Goal: Information Seeking & Learning: Get advice/opinions

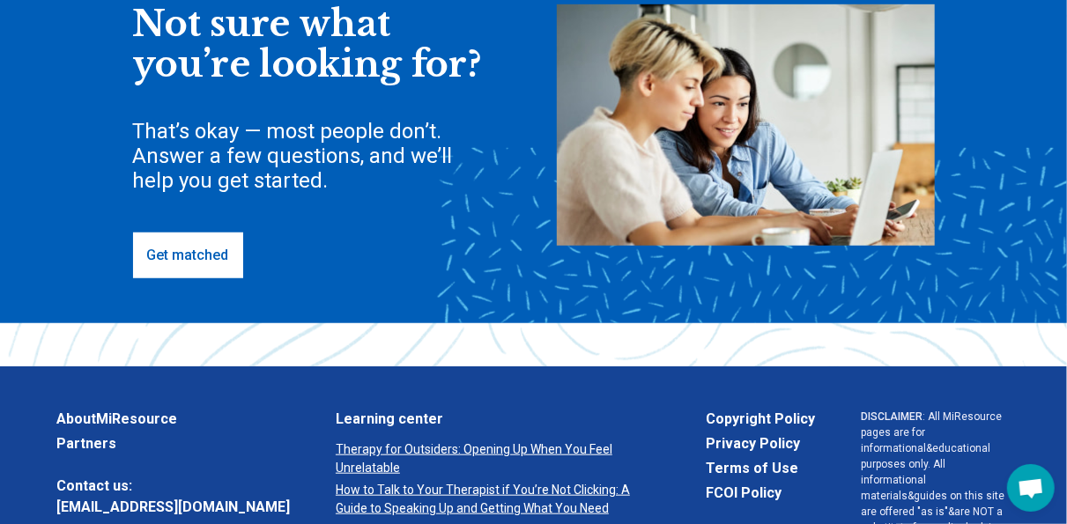
scroll to position [546, 0]
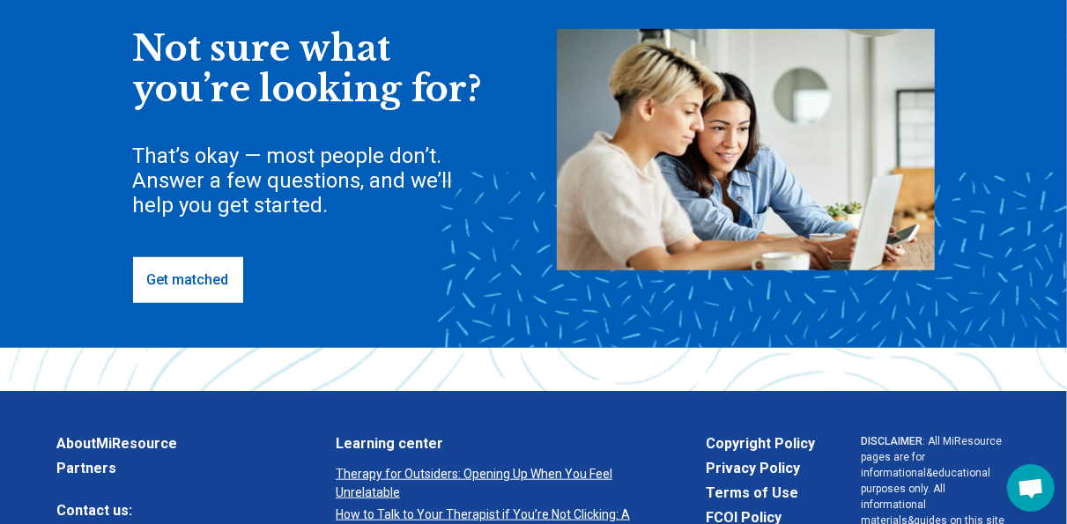
click at [166, 284] on link "Get matched" at bounding box center [188, 280] width 110 height 46
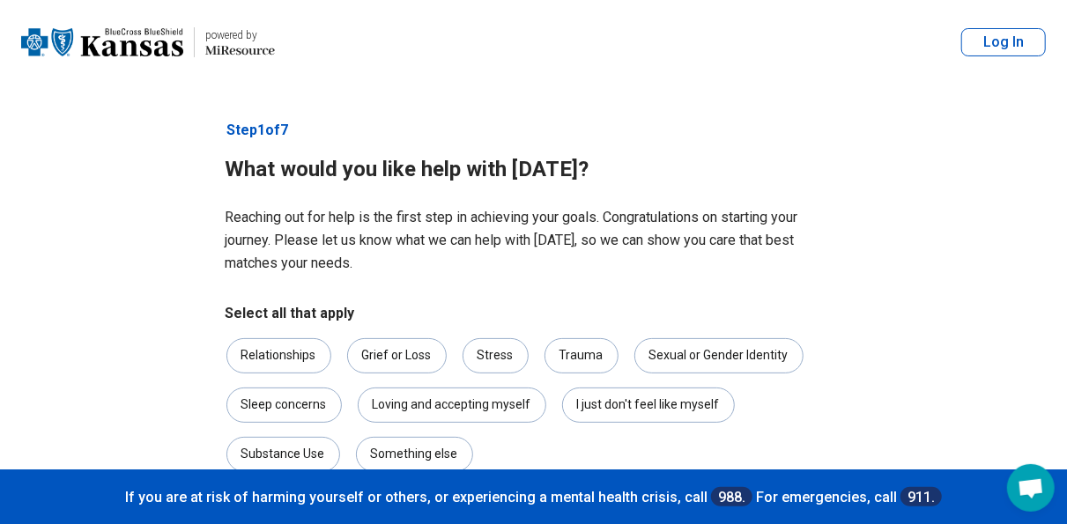
scroll to position [115, 0]
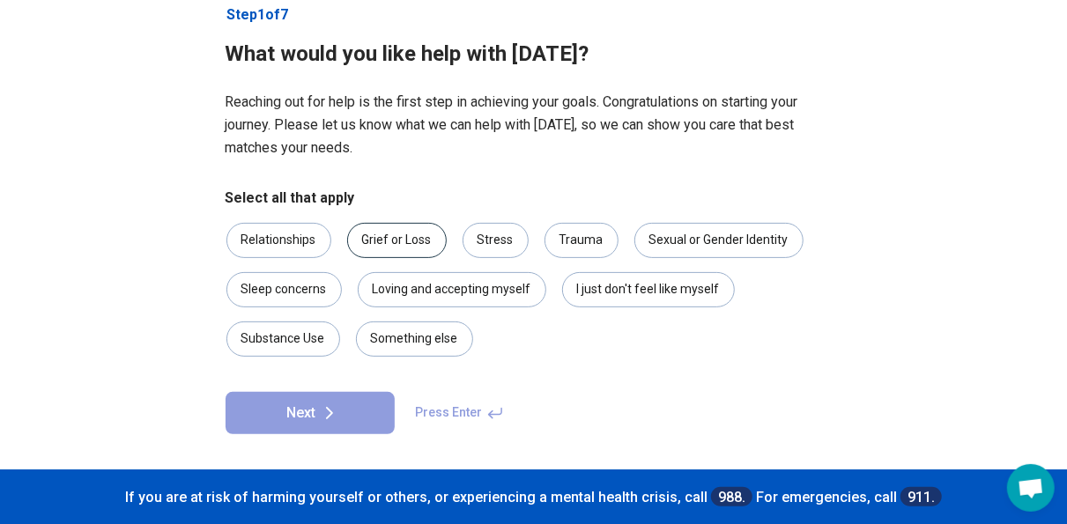
click at [413, 232] on div "Grief or Loss" at bounding box center [397, 240] width 100 height 35
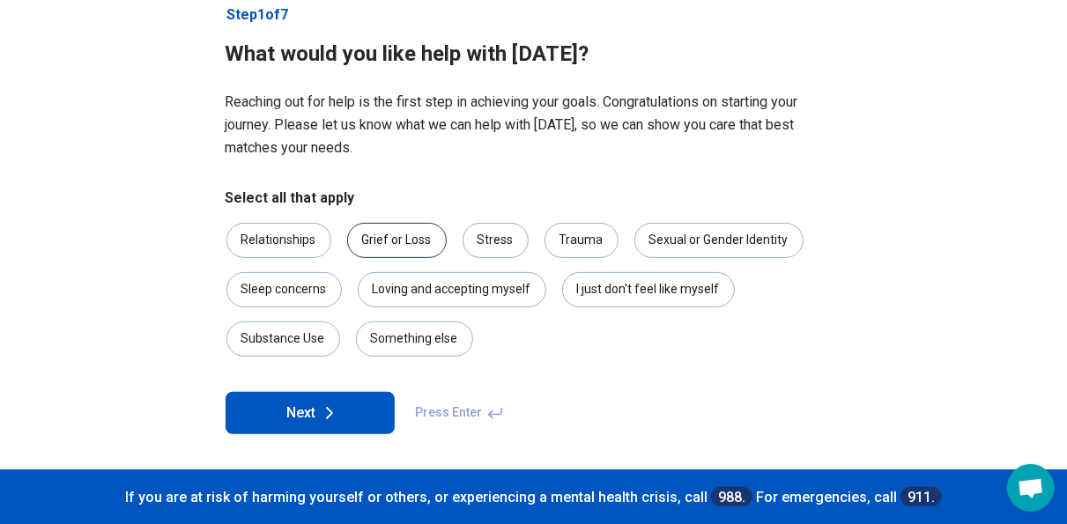
click at [413, 232] on div "Grief or Loss" at bounding box center [397, 240] width 100 height 35
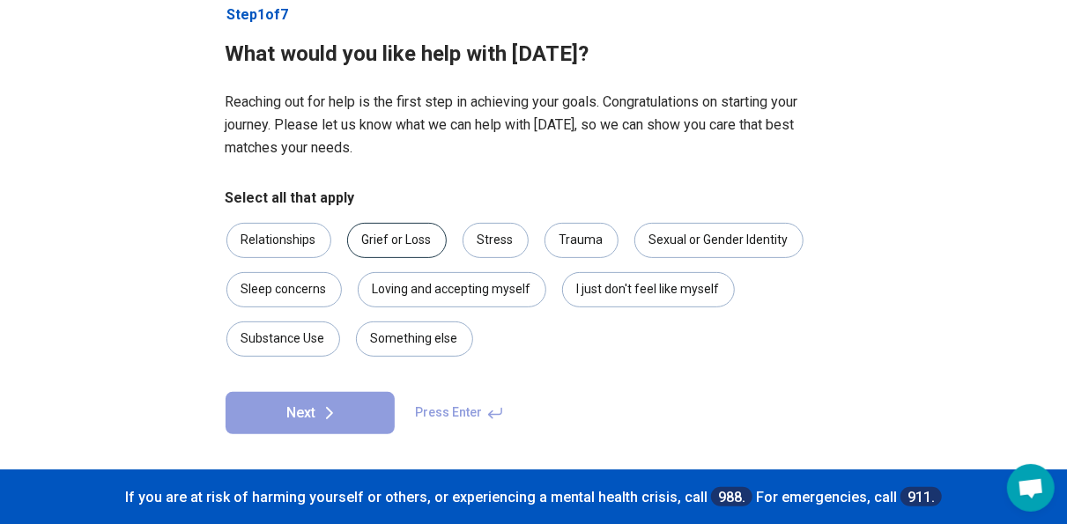
click at [413, 232] on div "Grief or Loss" at bounding box center [397, 240] width 100 height 35
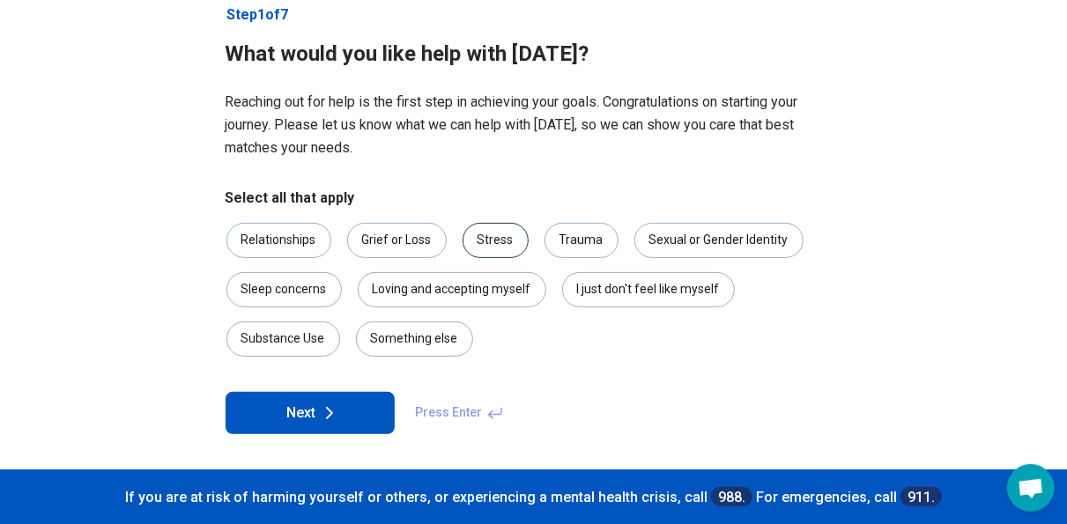
click at [488, 233] on div "Stress" at bounding box center [495, 240] width 66 height 35
click at [573, 243] on div "Trauma" at bounding box center [581, 240] width 74 height 35
click at [292, 231] on div "Relationships" at bounding box center [278, 240] width 105 height 35
click at [432, 292] on div "Loving and accepting myself" at bounding box center [452, 289] width 188 height 35
click at [410, 353] on div "Something else" at bounding box center [414, 338] width 117 height 35
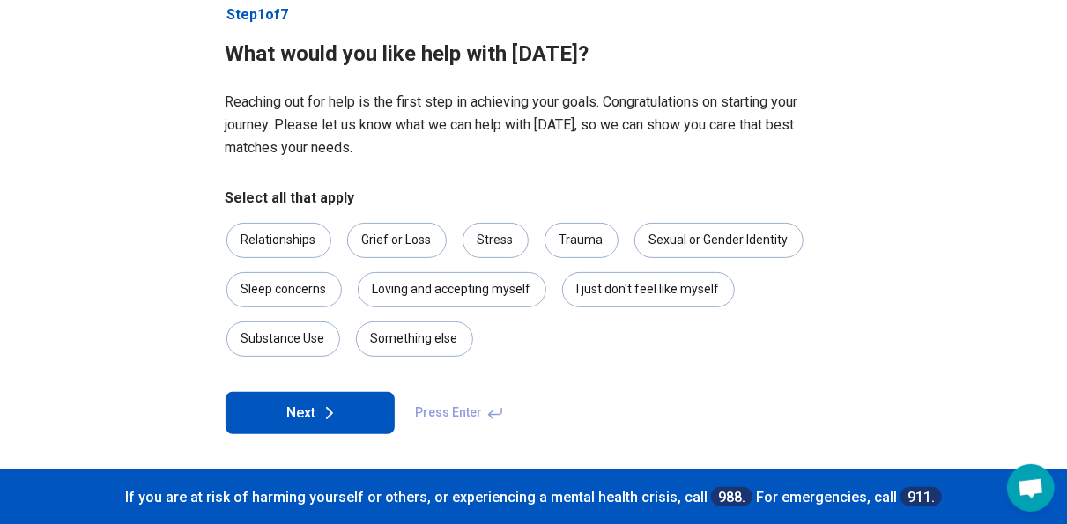
click at [310, 420] on button "Next" at bounding box center [309, 413] width 169 height 42
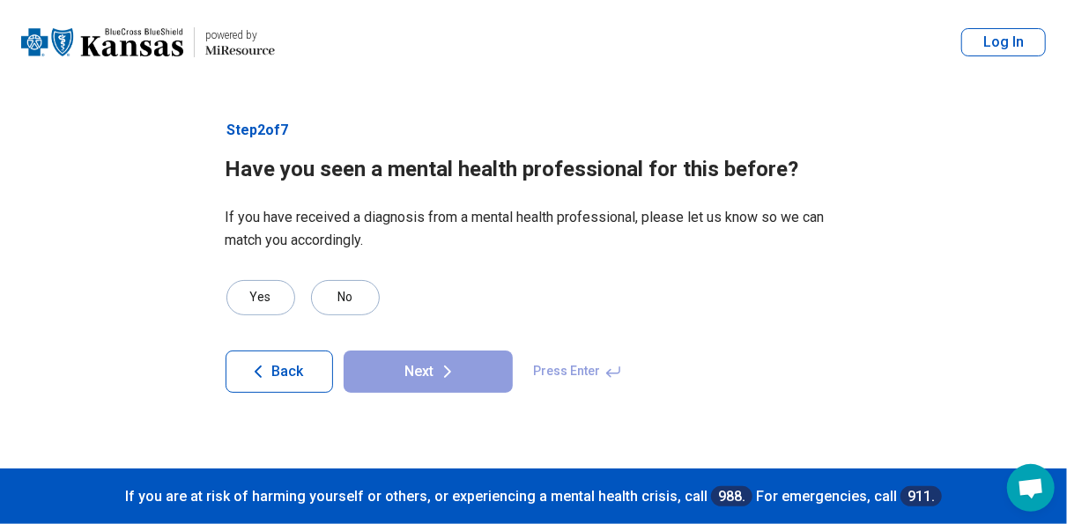
scroll to position [0, 0]
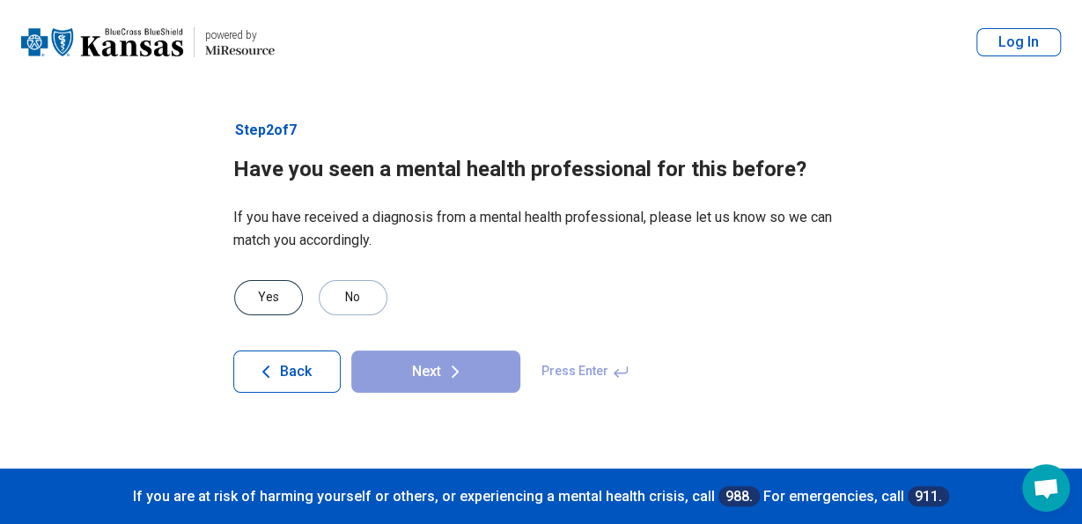
click at [258, 291] on div "Yes" at bounding box center [268, 297] width 69 height 35
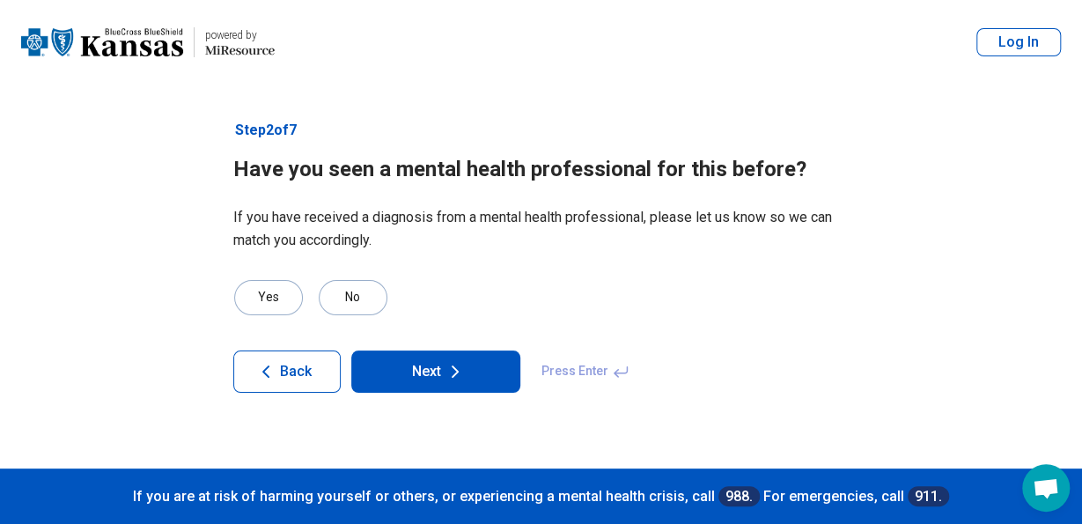
click at [464, 366] on icon at bounding box center [455, 371] width 21 height 21
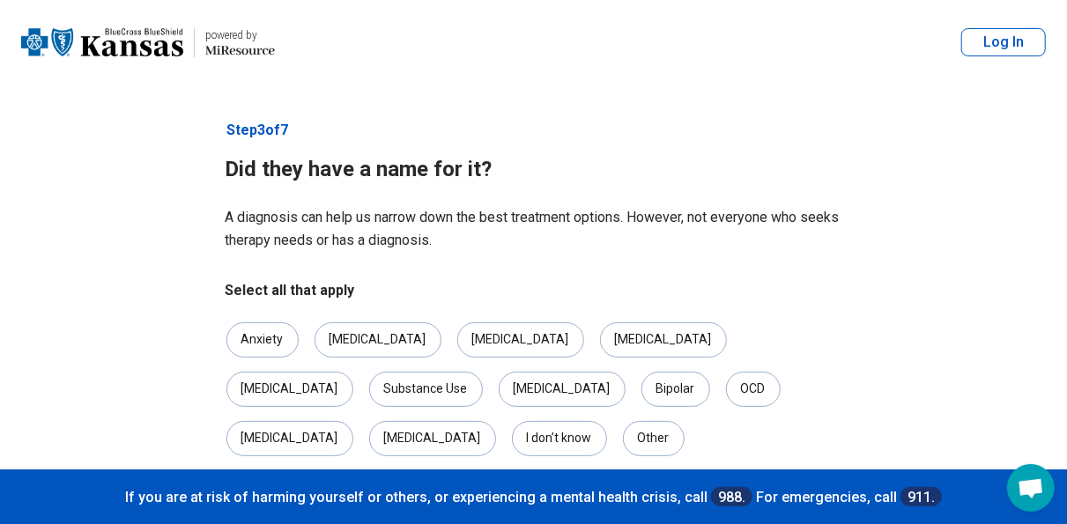
scroll to position [50, 0]
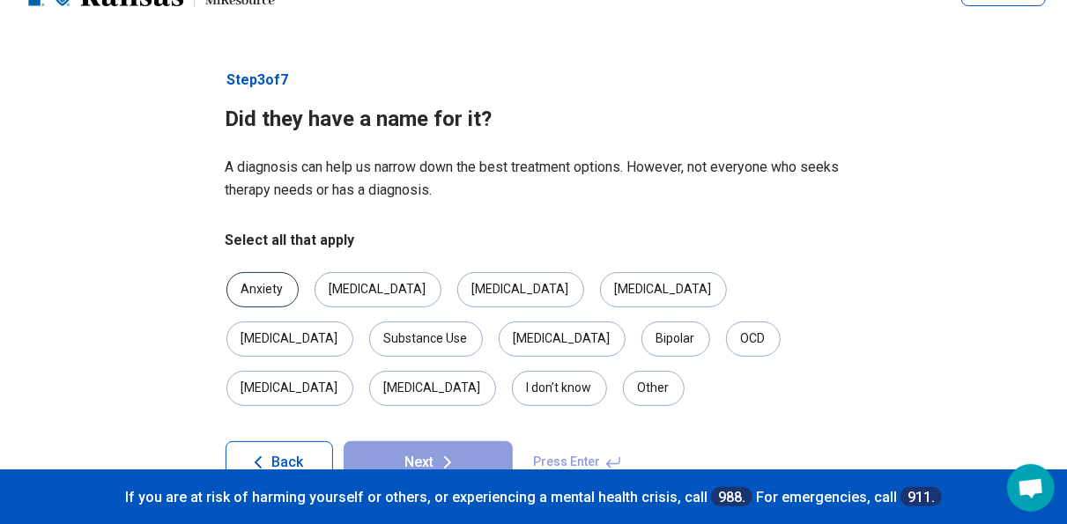
click at [252, 288] on div "Anxiety" at bounding box center [262, 289] width 72 height 35
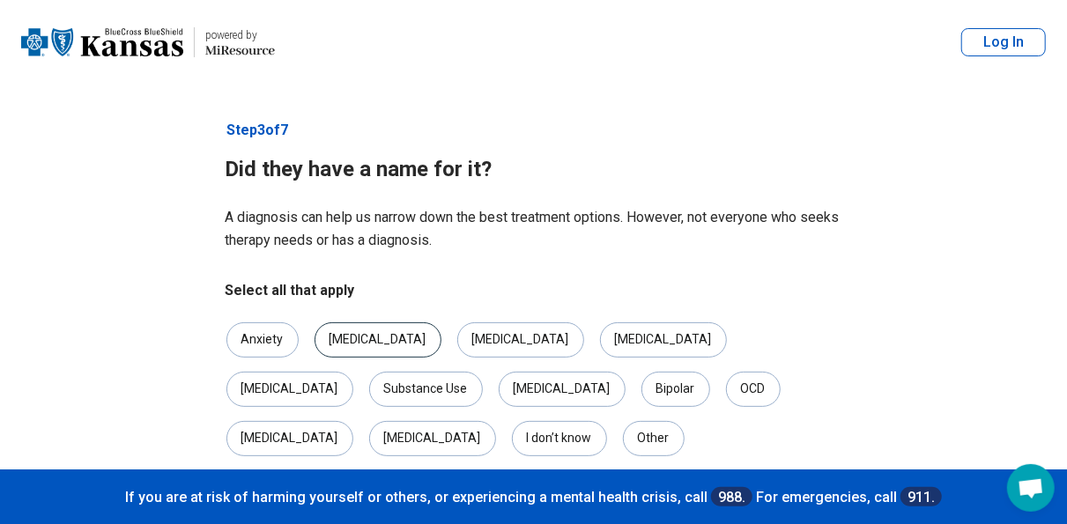
click at [371, 345] on div "[MEDICAL_DATA]" at bounding box center [377, 339] width 127 height 35
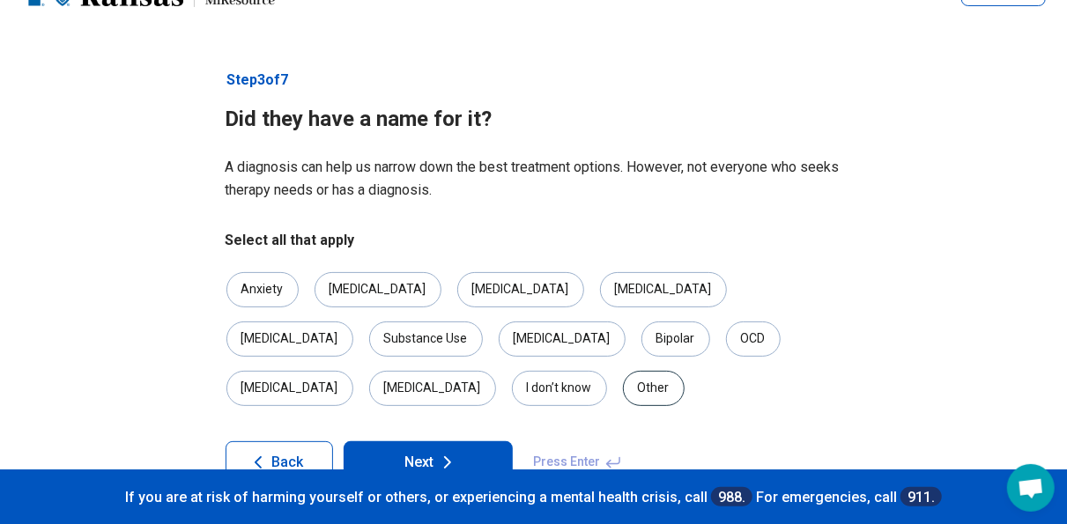
click at [684, 371] on div "Other" at bounding box center [654, 388] width 62 height 35
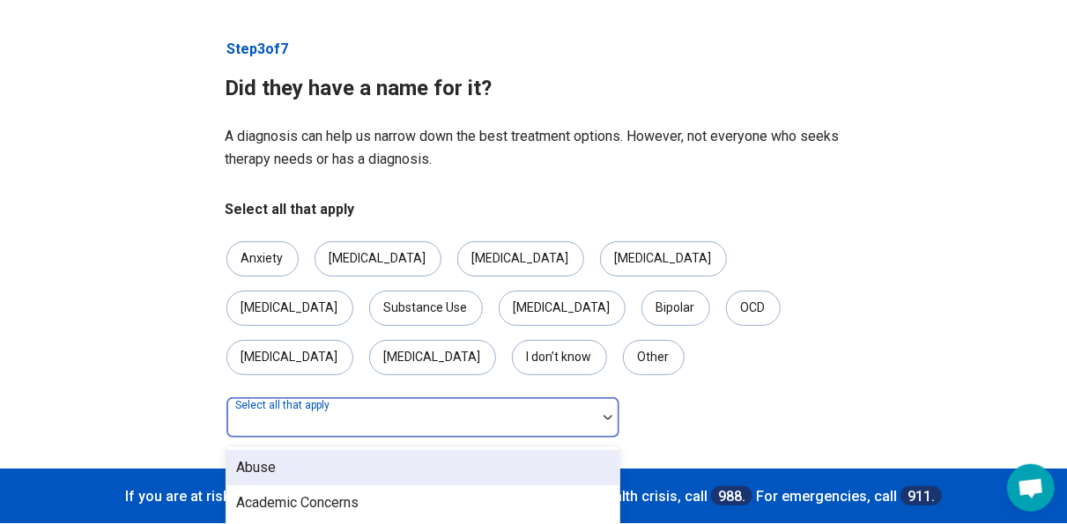
click at [602, 404] on form "Select all that apply Anxiety Depression PTSD Eating Disorder ADHD Substance Us…" at bounding box center [533, 357] width 617 height 317
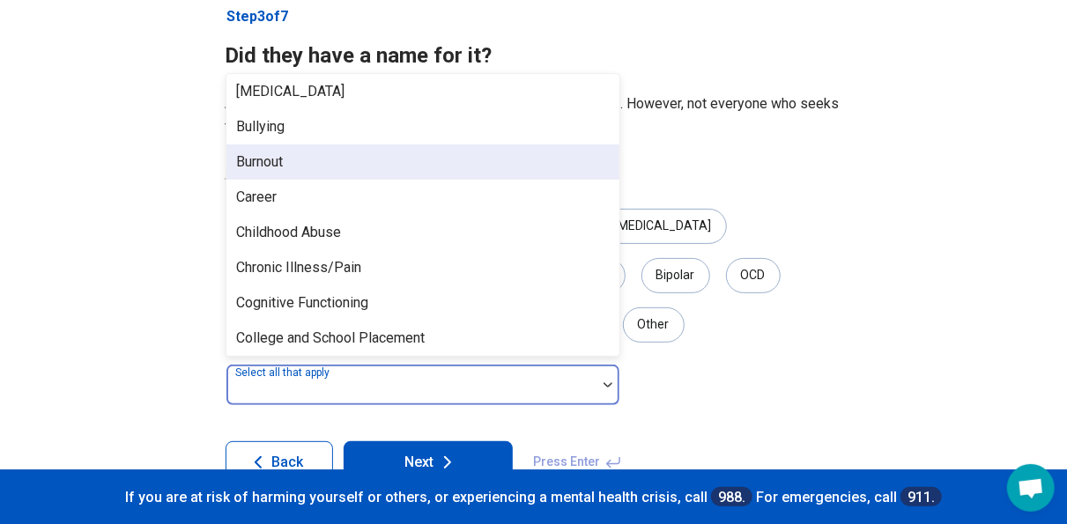
scroll to position [675, 0]
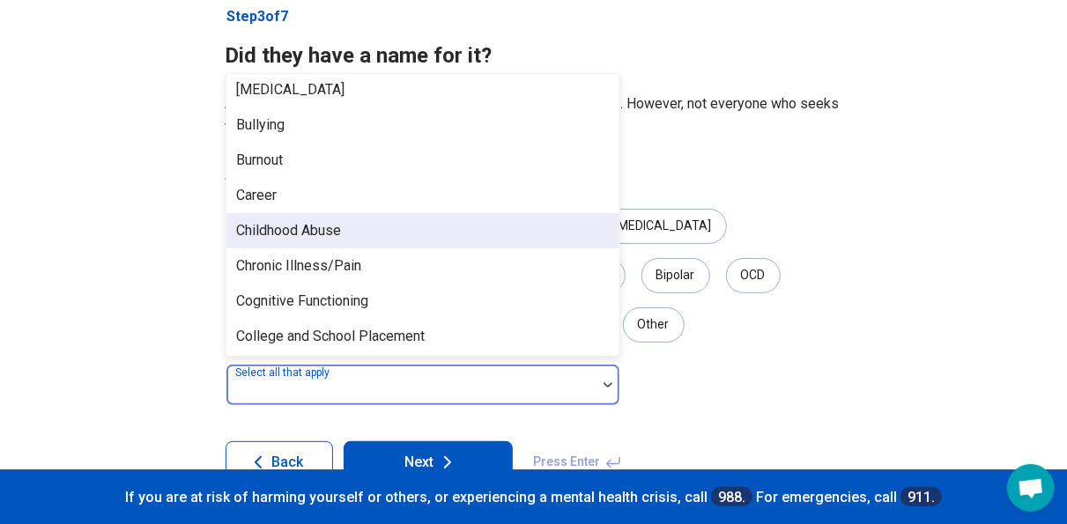
click at [456, 213] on div "Childhood Abuse" at bounding box center [422, 230] width 393 height 35
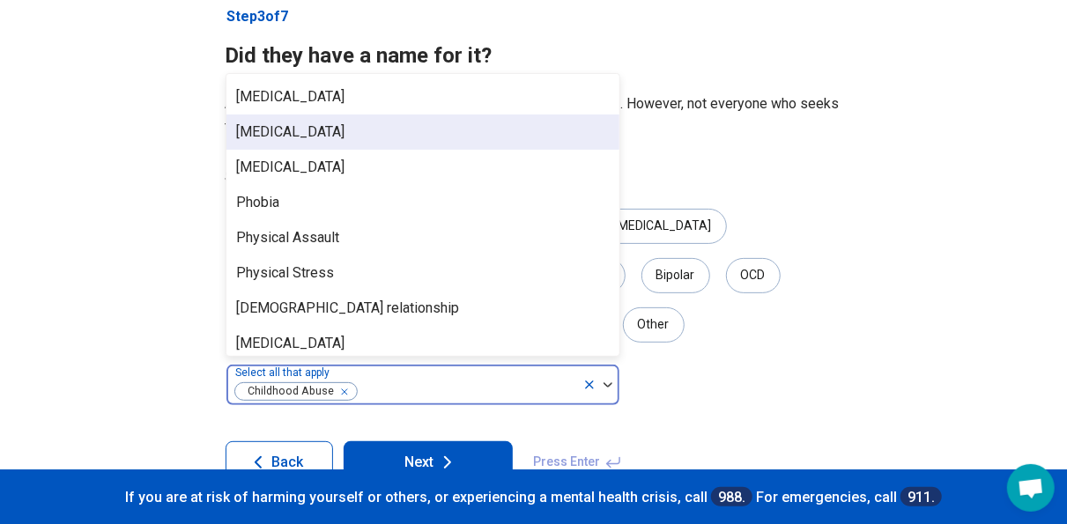
scroll to position [2255, 0]
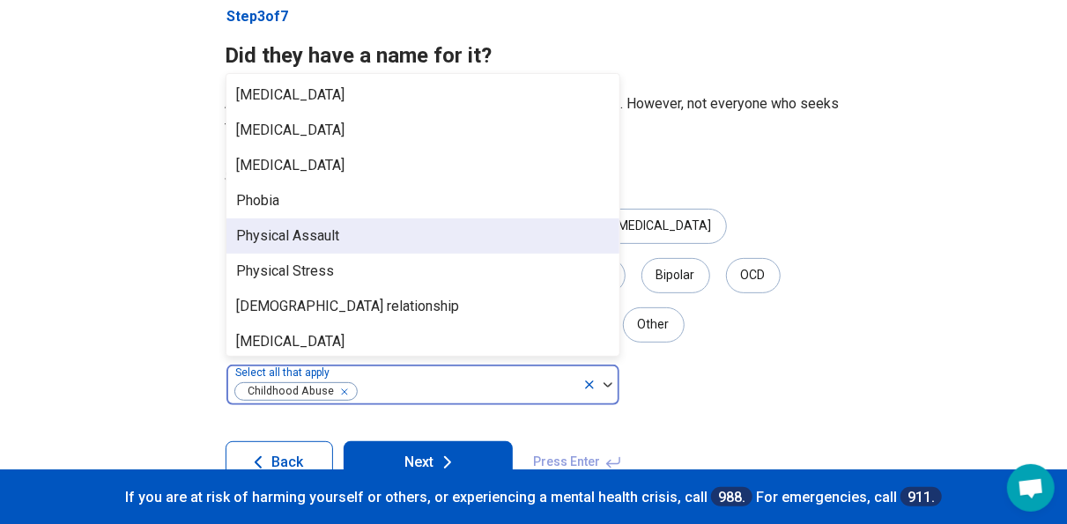
click at [456, 218] on div "Physical Assault" at bounding box center [422, 235] width 393 height 35
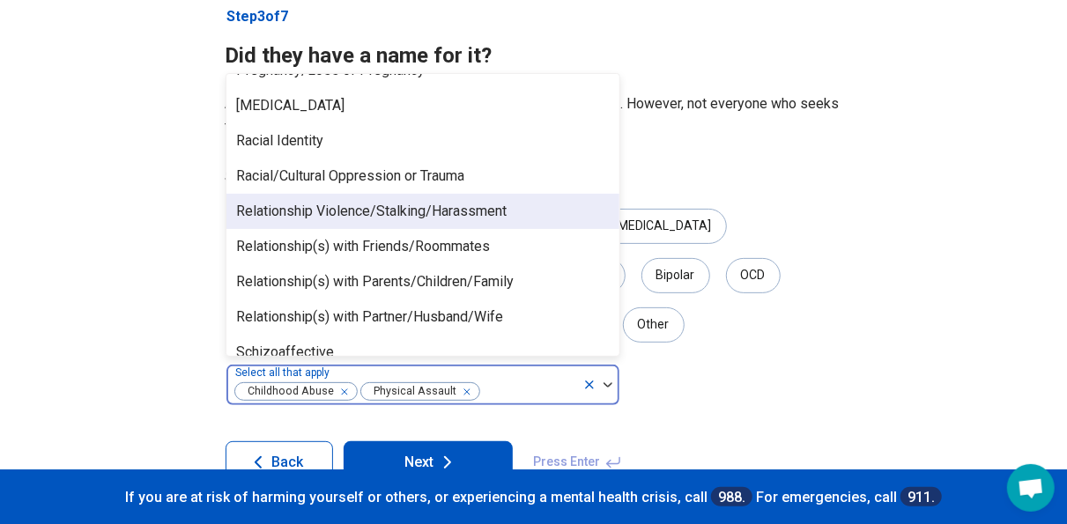
scroll to position [2572, 0]
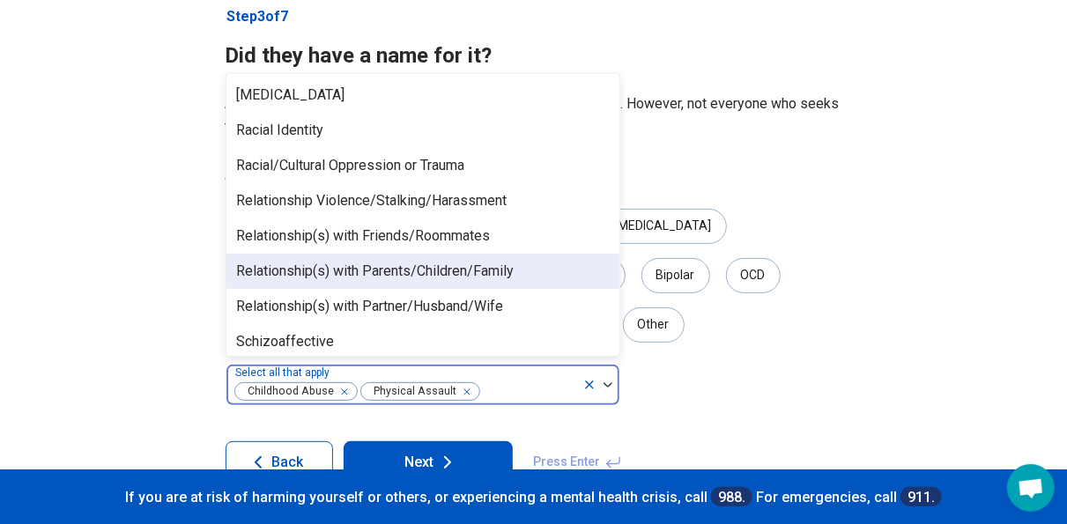
click at [443, 261] on div "Relationship(s) with Parents/Children/Family" at bounding box center [375, 271] width 277 height 21
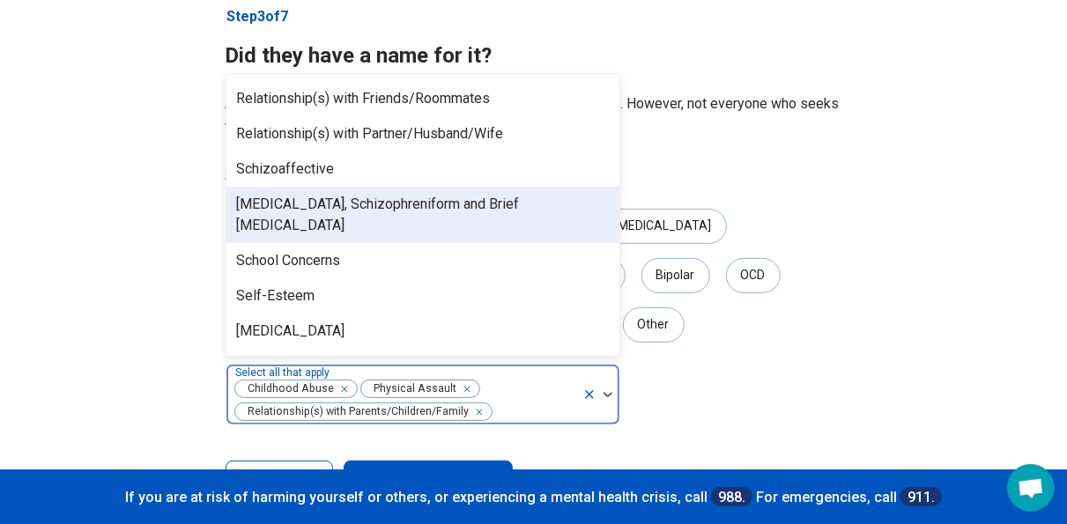
scroll to position [2723, 0]
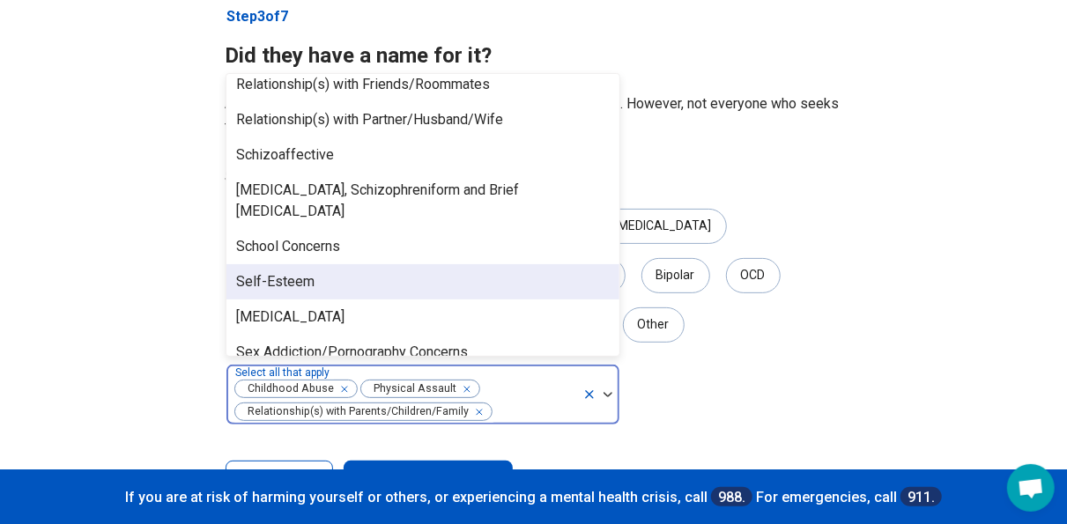
click at [443, 264] on div "Self-Esteem" at bounding box center [422, 281] width 393 height 35
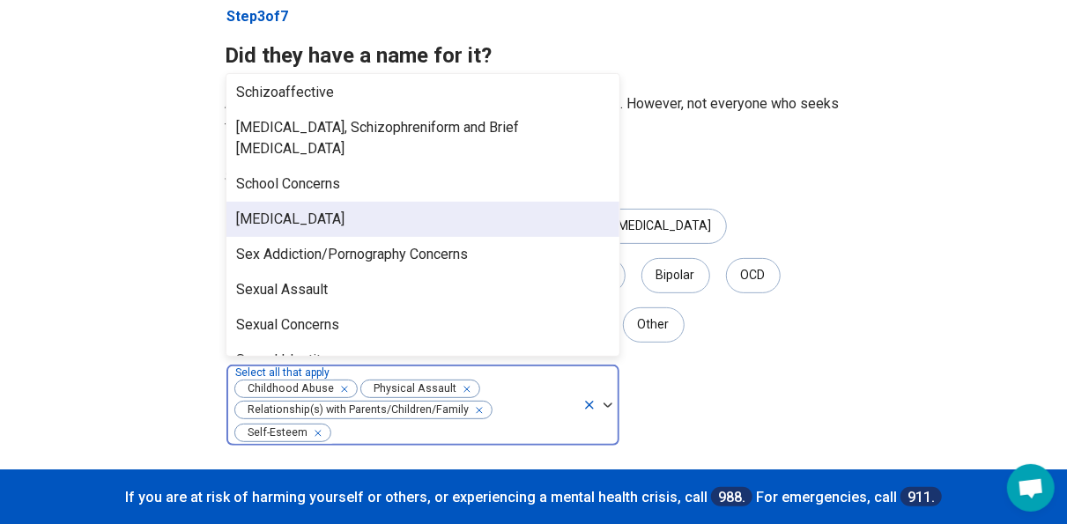
scroll to position [2819, 0]
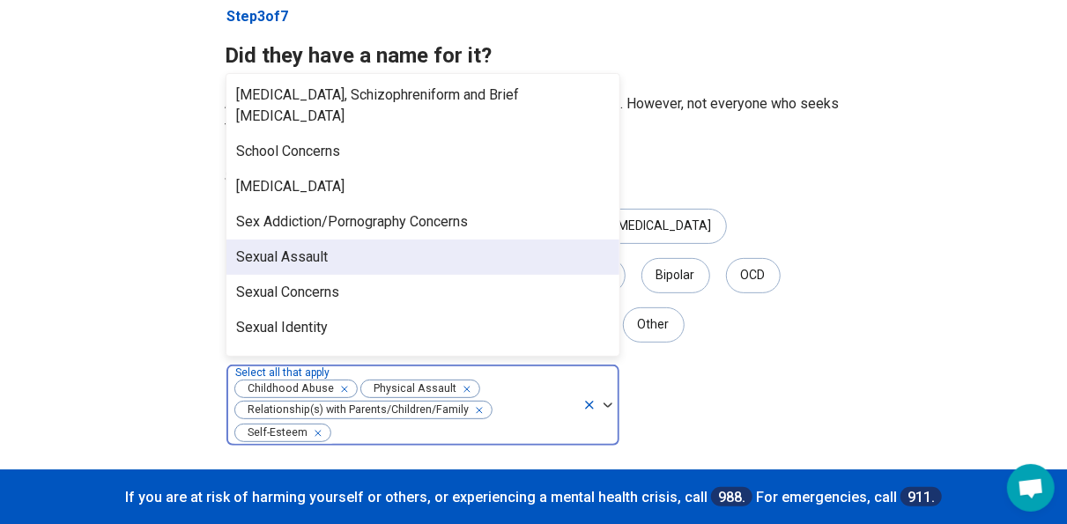
click at [432, 240] on div "Sexual Assault" at bounding box center [422, 257] width 393 height 35
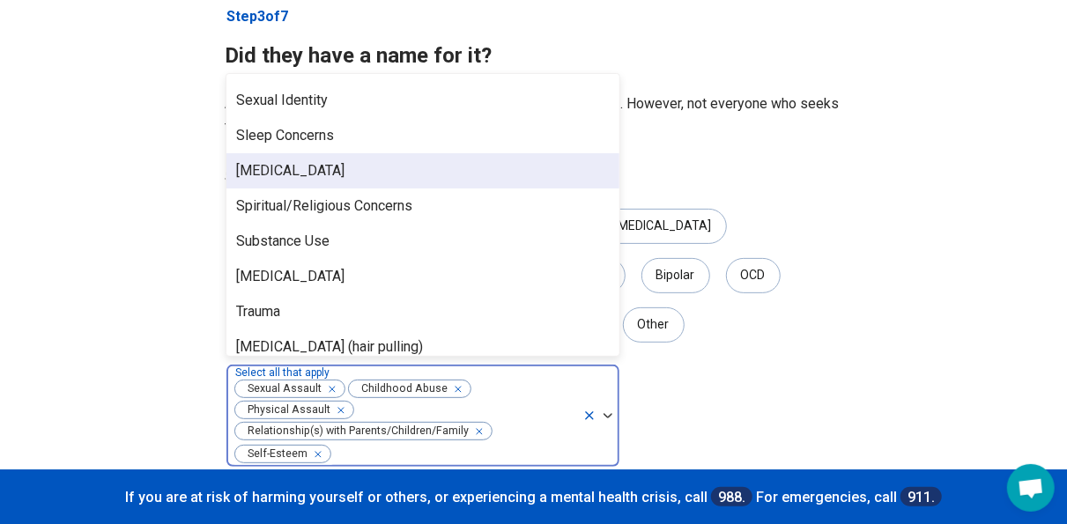
scroll to position [3018, 0]
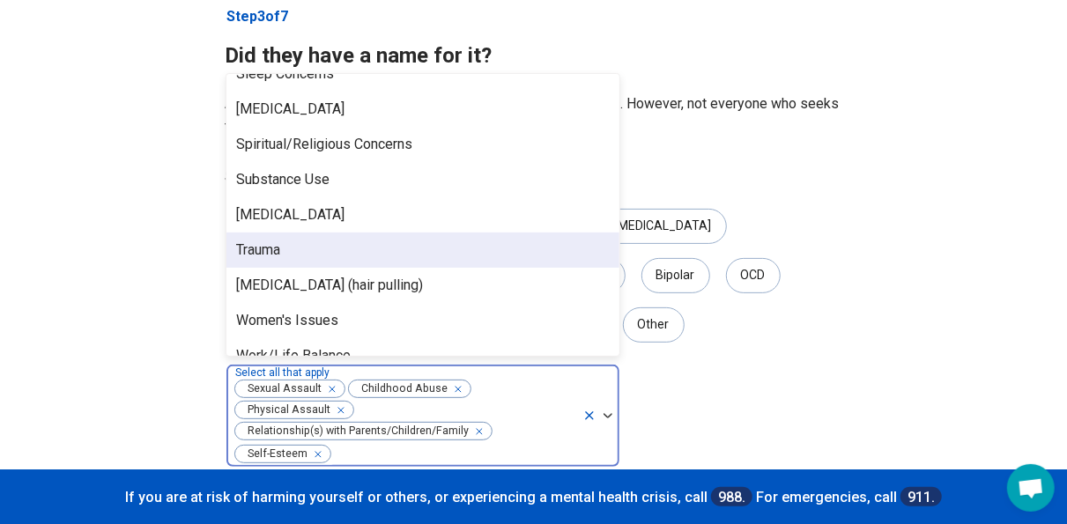
click at [432, 233] on div "Trauma" at bounding box center [422, 250] width 393 height 35
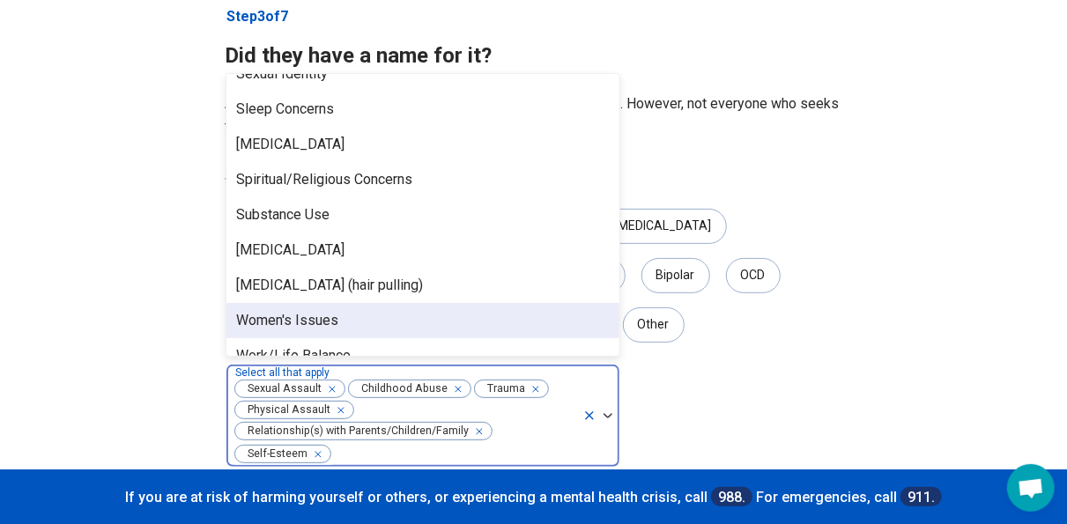
click at [385, 303] on div "Women's Issues" at bounding box center [422, 320] width 393 height 35
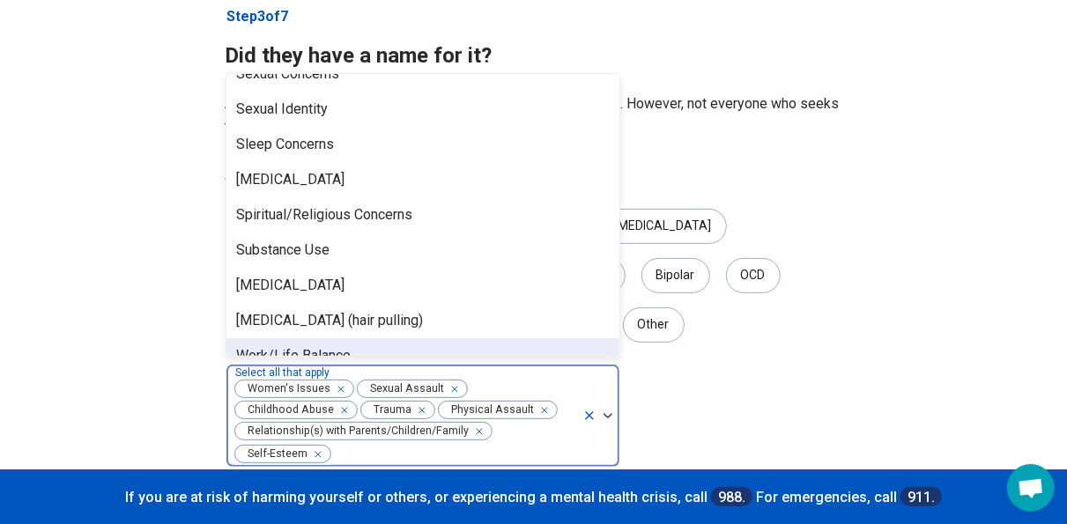
click at [494, 338] on div "Work/Life Balance" at bounding box center [422, 355] width 393 height 35
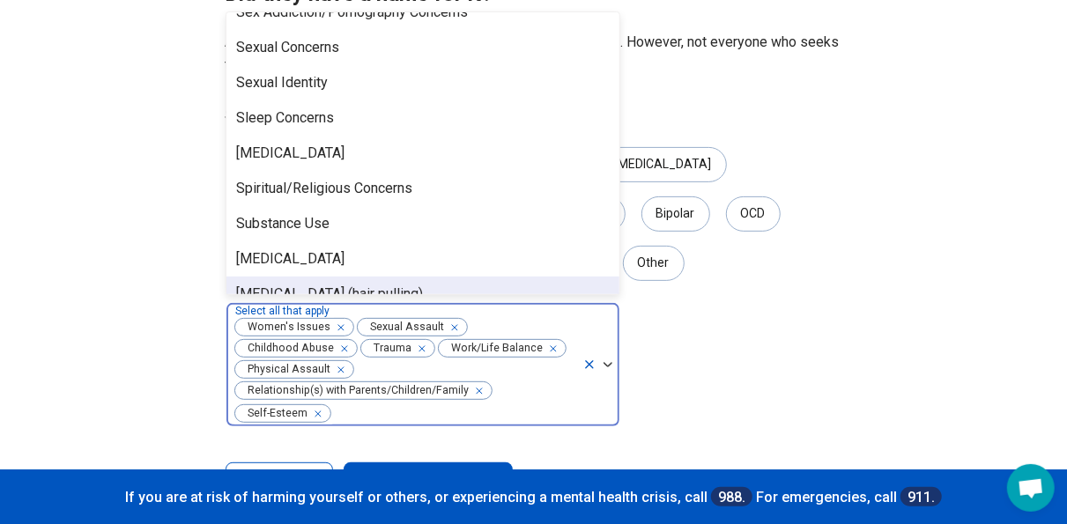
scroll to position [197, 0]
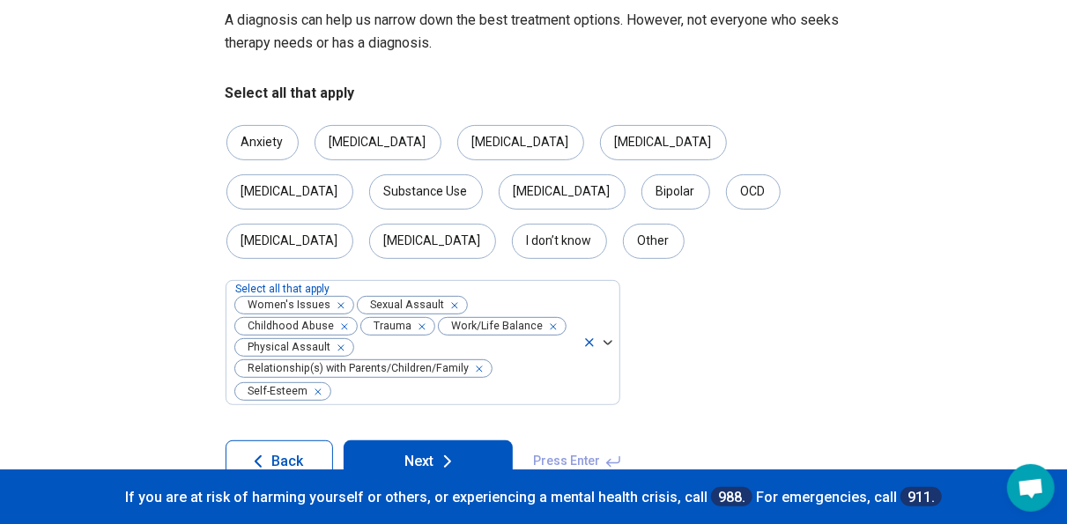
click at [449, 451] on icon at bounding box center [447, 461] width 21 height 21
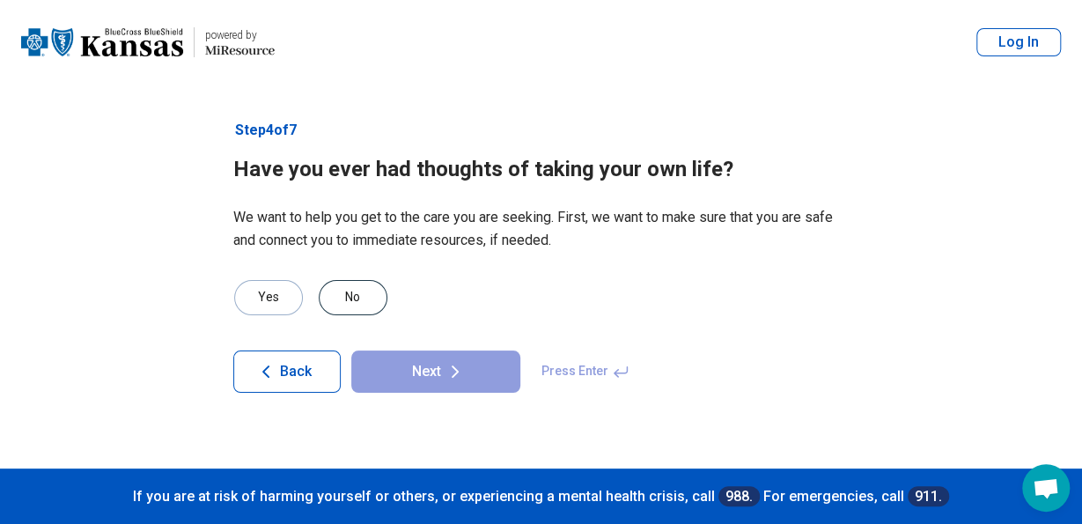
click at [367, 284] on div "No" at bounding box center [353, 297] width 69 height 35
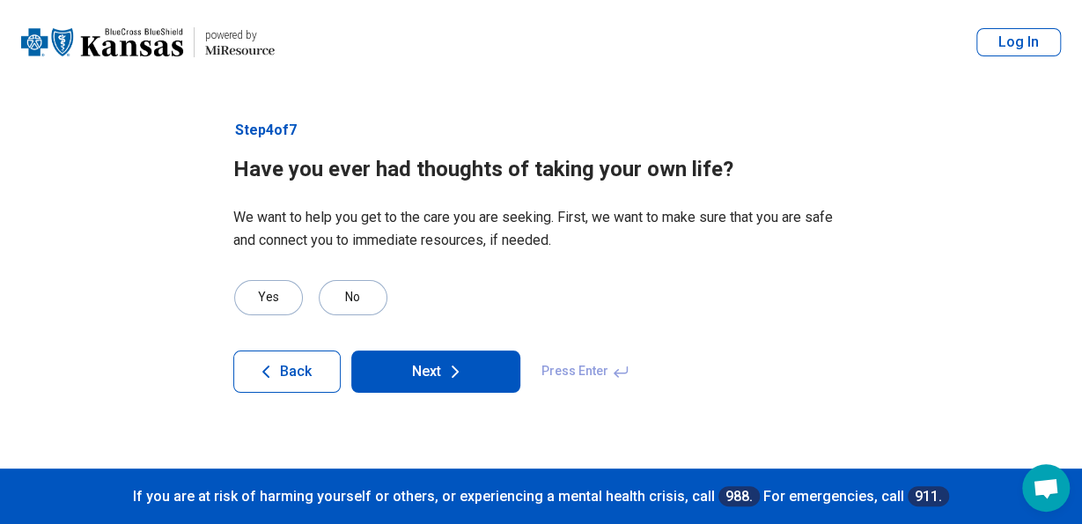
click at [405, 379] on button "Next" at bounding box center [435, 372] width 169 height 42
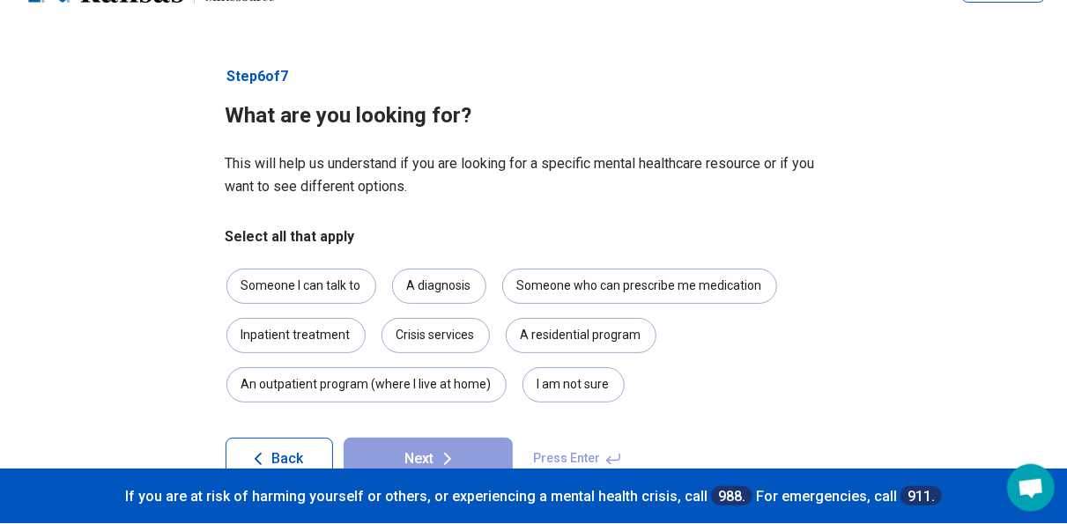
scroll to position [72, 0]
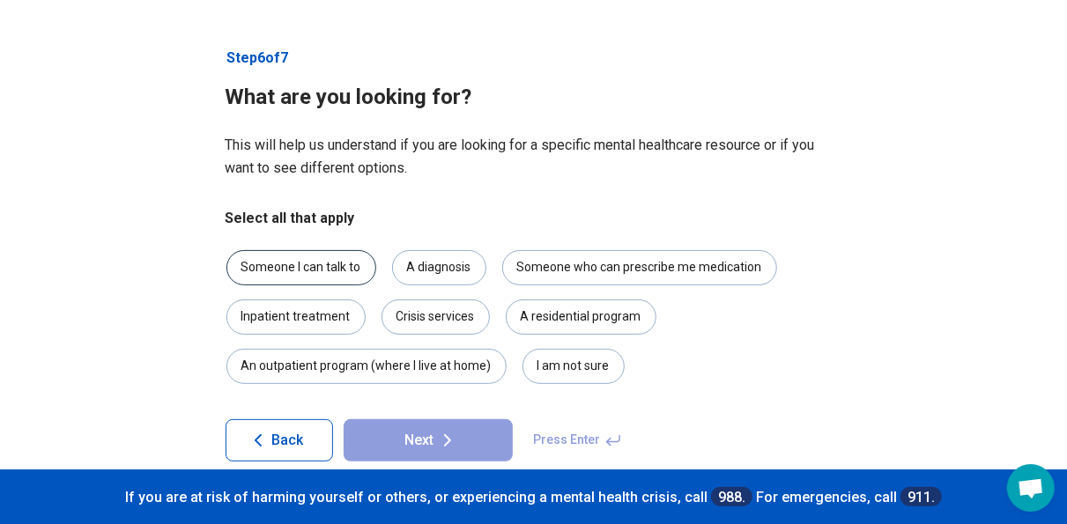
click at [292, 268] on div "Someone I can talk to" at bounding box center [301, 267] width 150 height 35
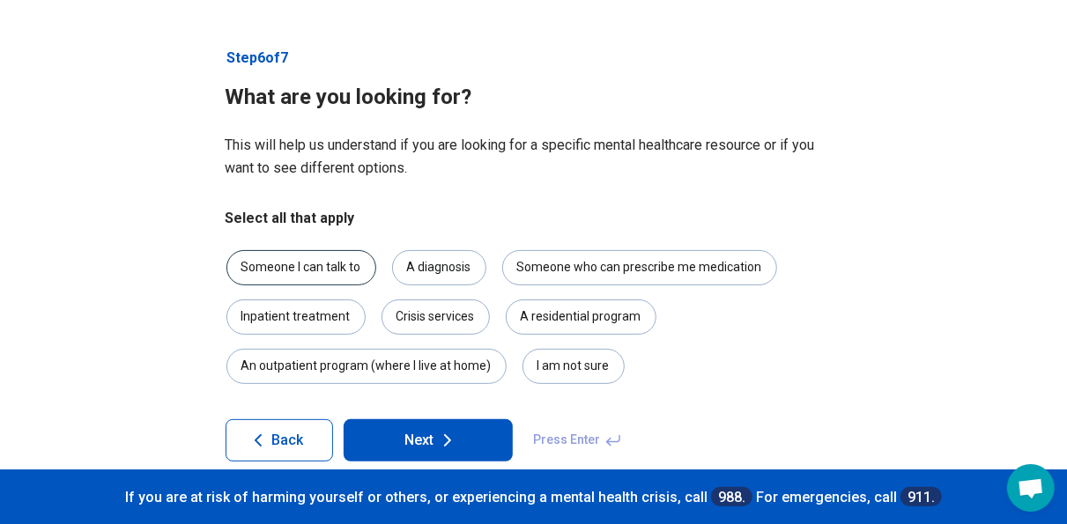
scroll to position [100, 0]
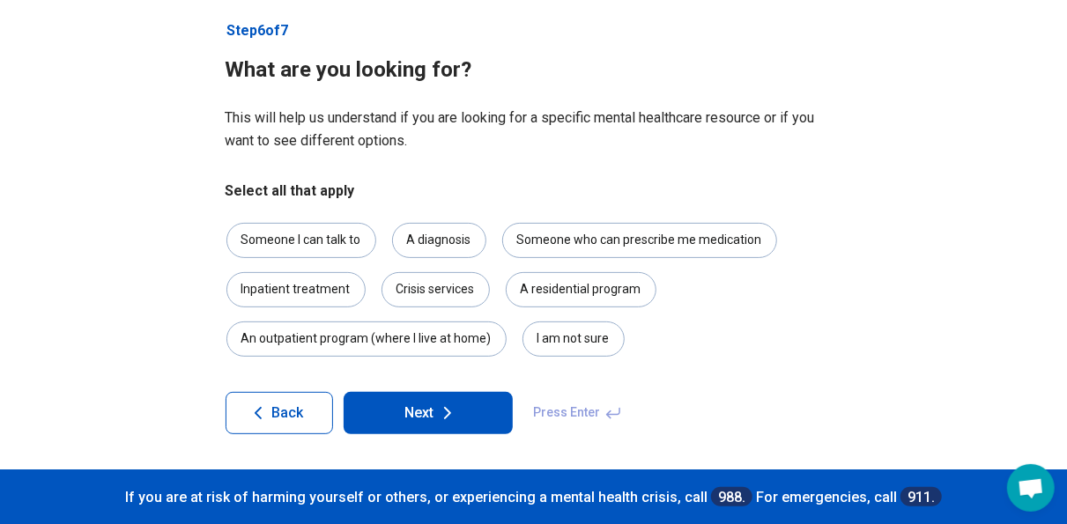
click at [418, 411] on button "Next" at bounding box center [428, 413] width 169 height 42
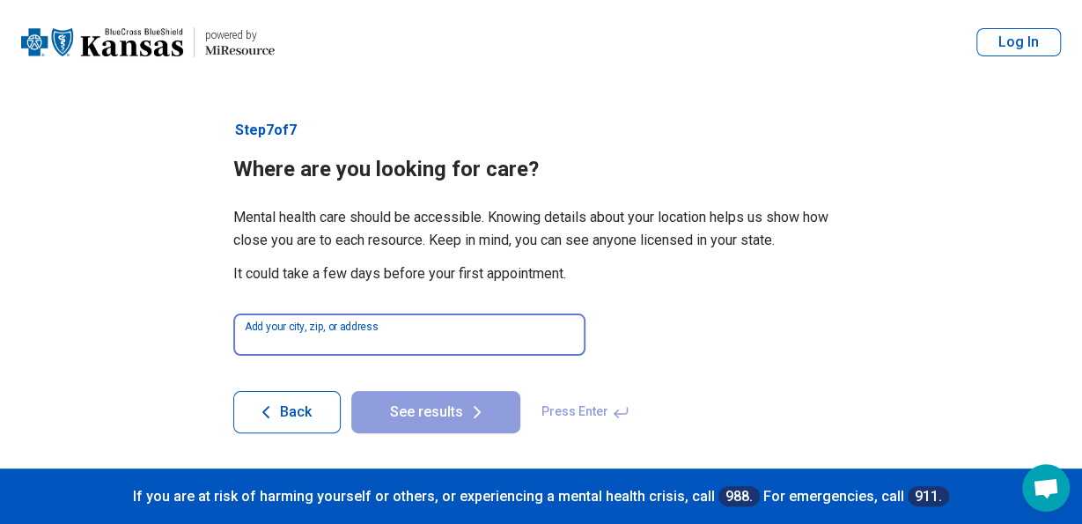
click at [432, 336] on input at bounding box center [409, 335] width 352 height 42
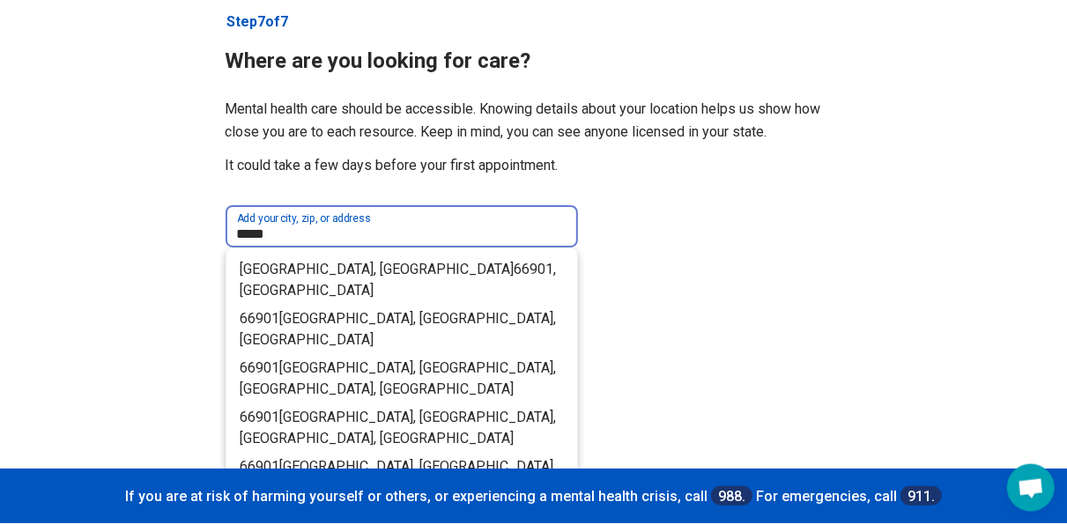
scroll to position [109, 0]
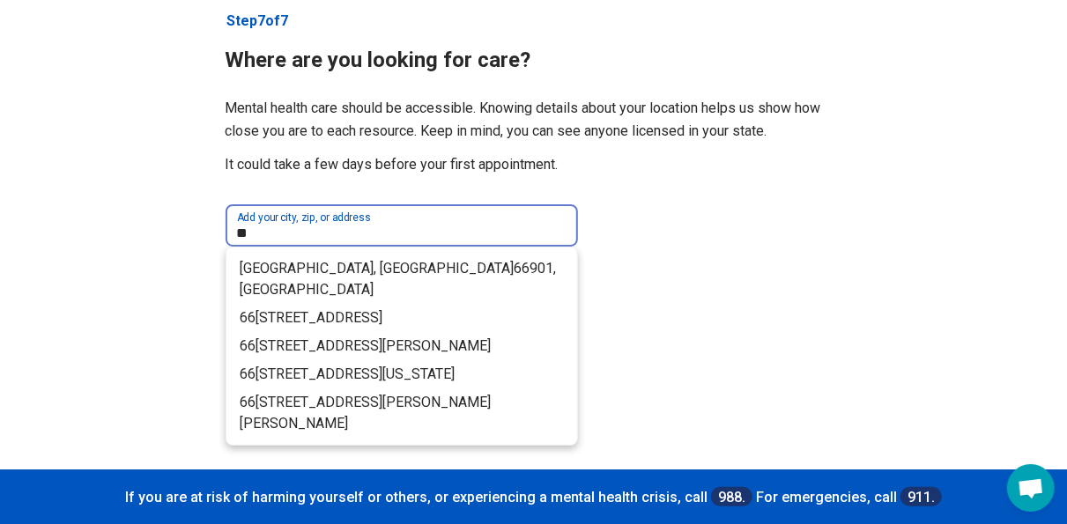
type input "*"
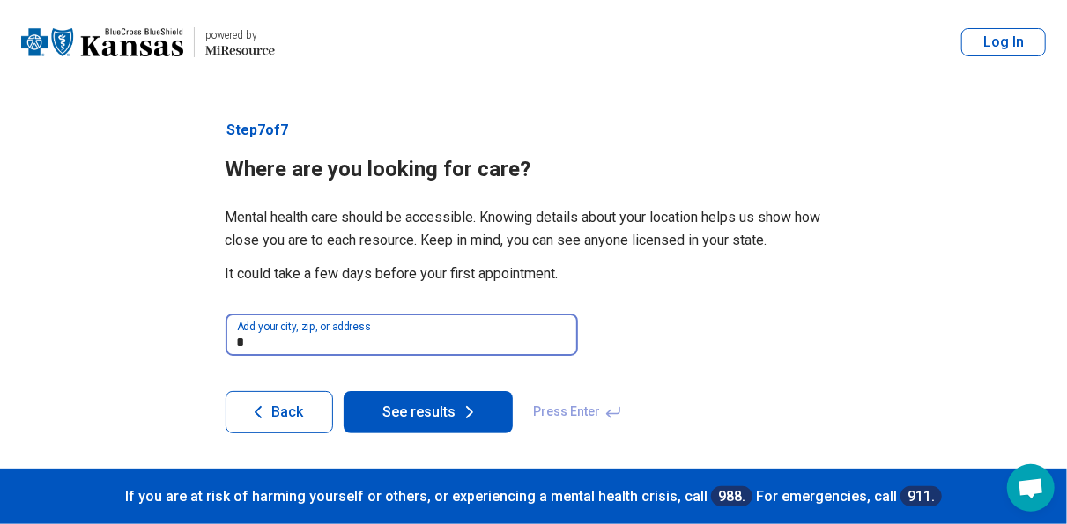
scroll to position [0, 0]
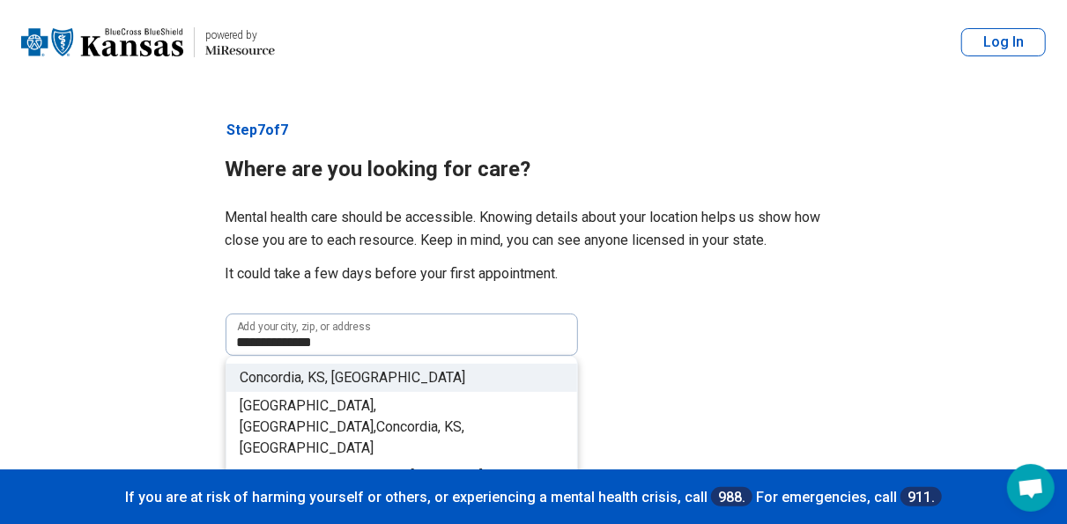
click at [499, 367] on li "Concordia, KS , USA" at bounding box center [401, 378] width 351 height 28
type input "**********"
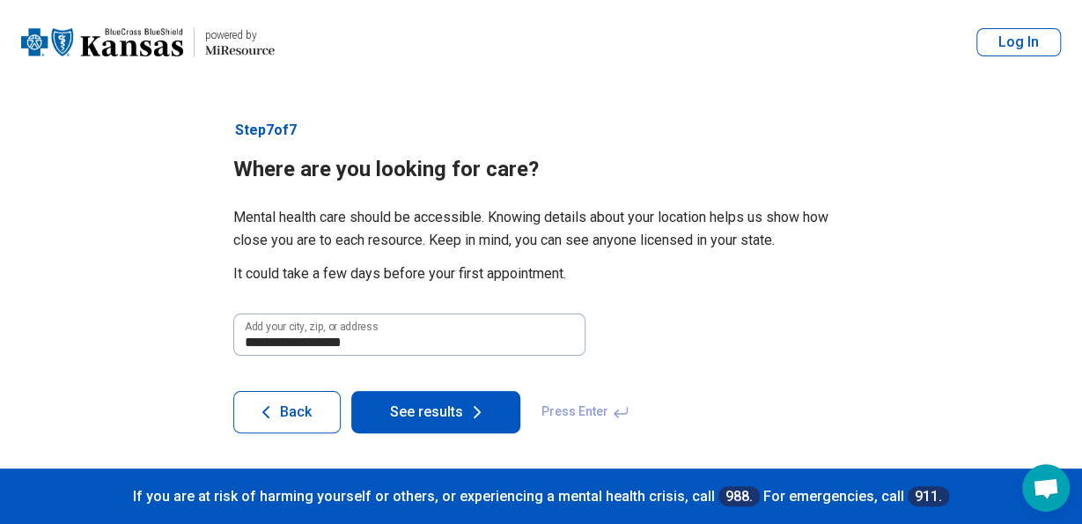
click at [429, 413] on button "See results" at bounding box center [435, 412] width 169 height 42
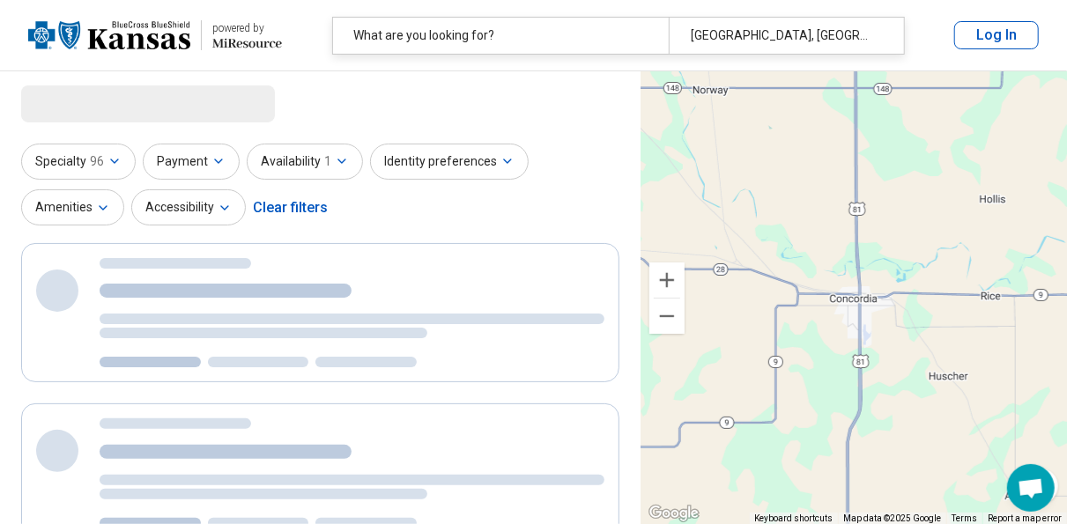
select select "***"
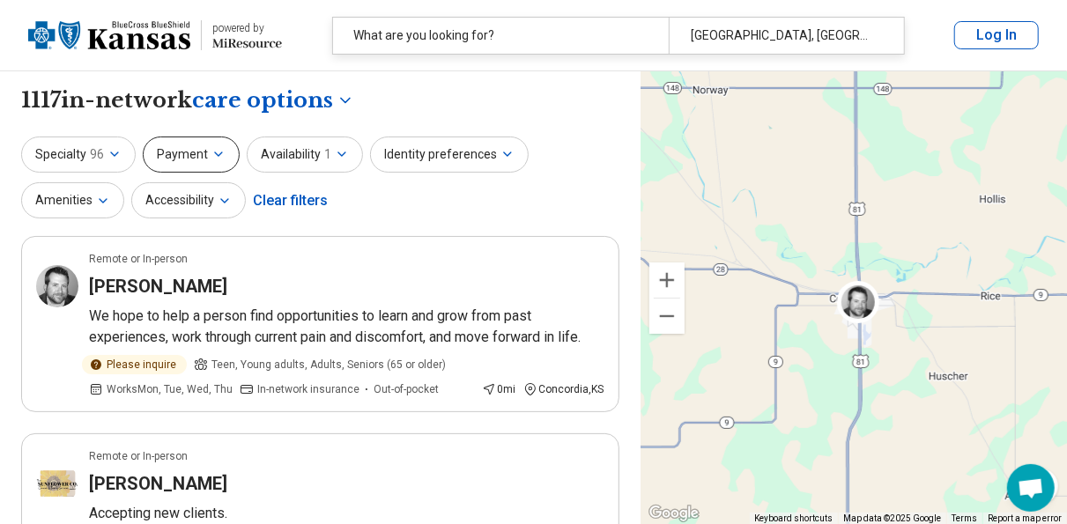
click at [221, 160] on icon "button" at bounding box center [218, 154] width 14 height 14
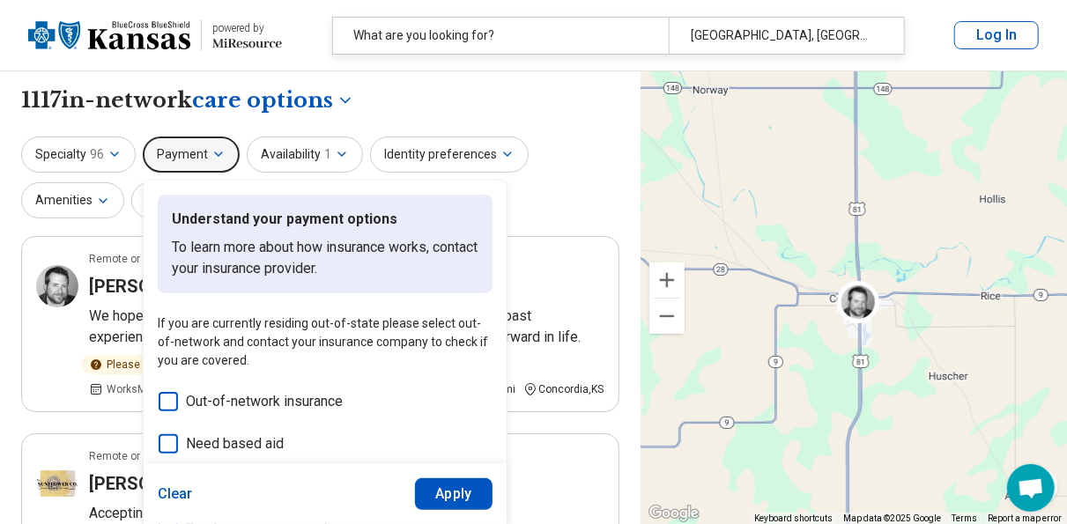
click at [221, 160] on icon "button" at bounding box center [218, 154] width 14 height 14
click at [545, 168] on div "Specialty 96 Payment Understand your payment options To learn more about how in…" at bounding box center [320, 179] width 598 height 85
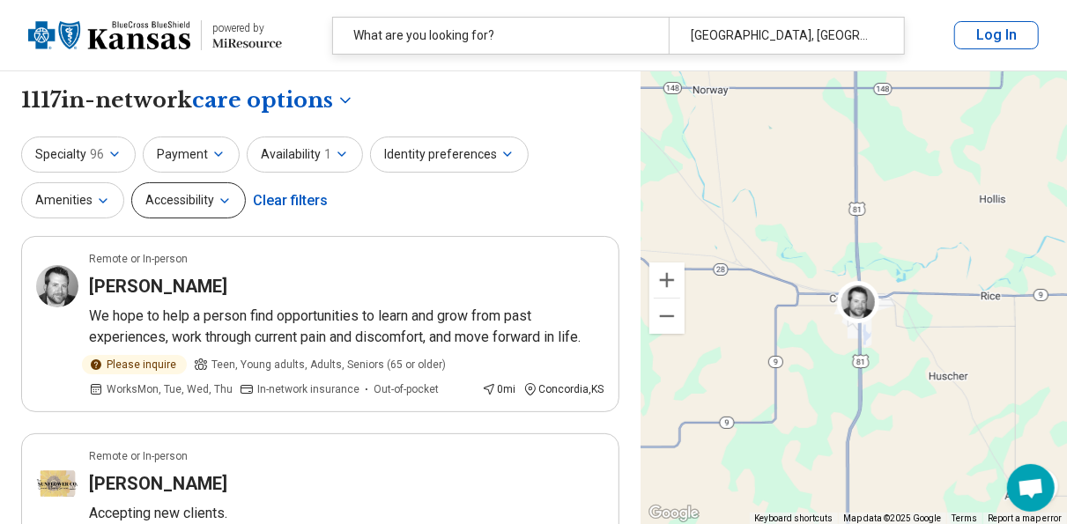
click at [230, 198] on icon "button" at bounding box center [225, 201] width 14 height 14
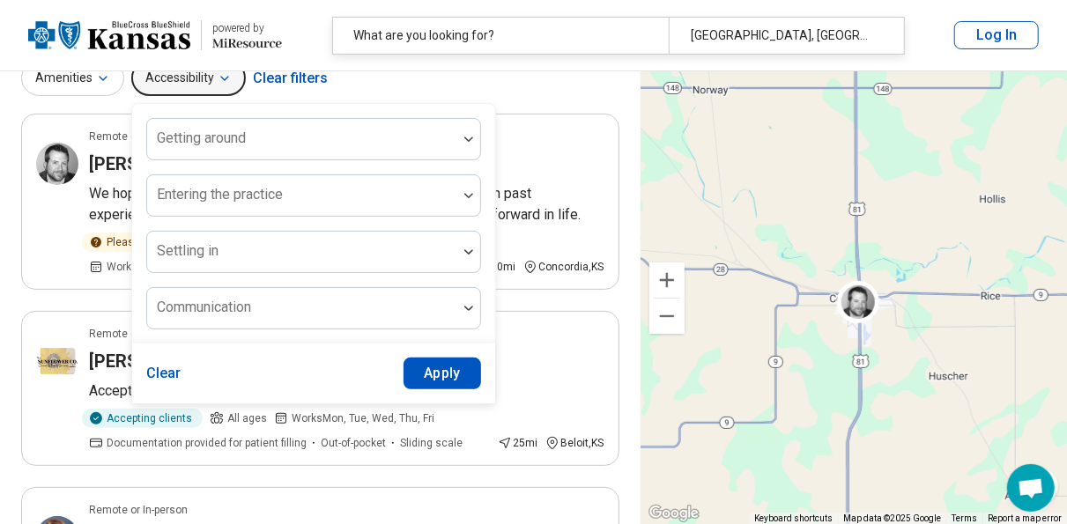
scroll to position [137, 0]
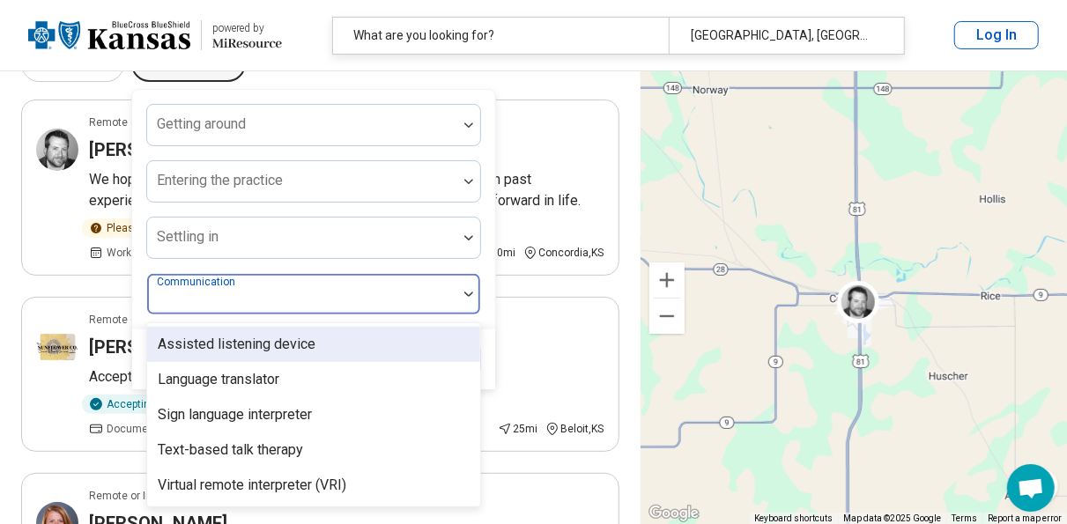
click at [462, 295] on div at bounding box center [468, 294] width 23 height 5
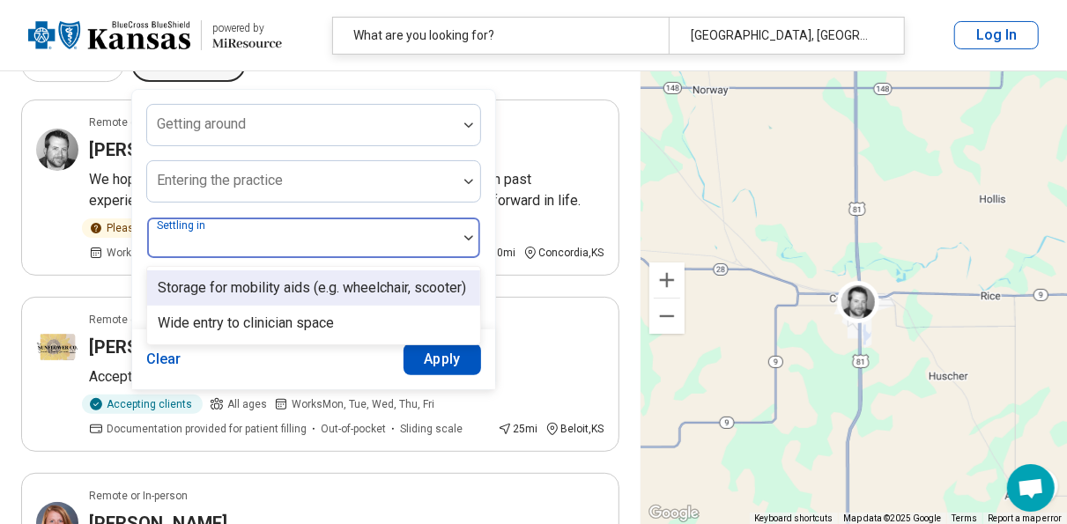
click at [461, 243] on div at bounding box center [468, 238] width 23 height 41
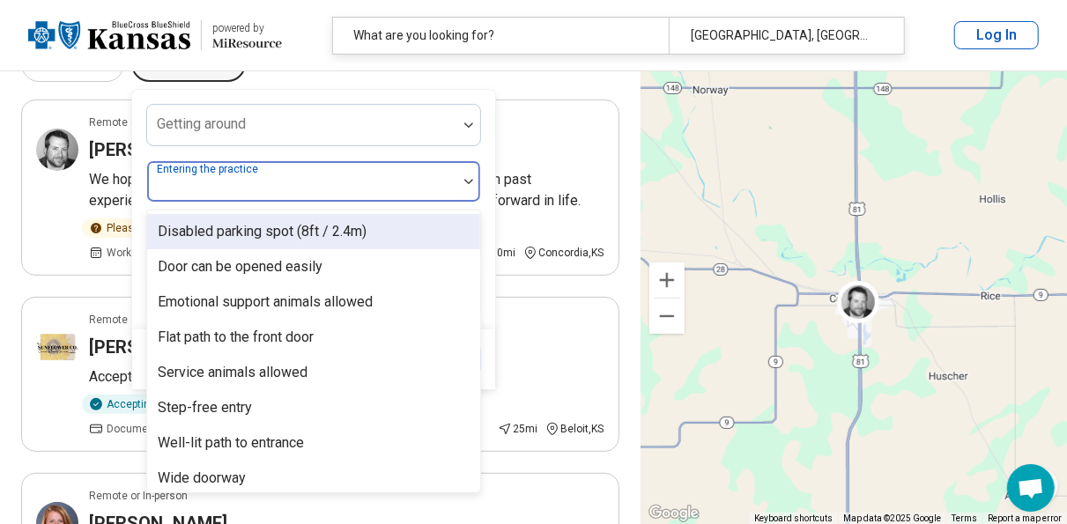
click at [473, 181] on div at bounding box center [468, 181] width 23 height 5
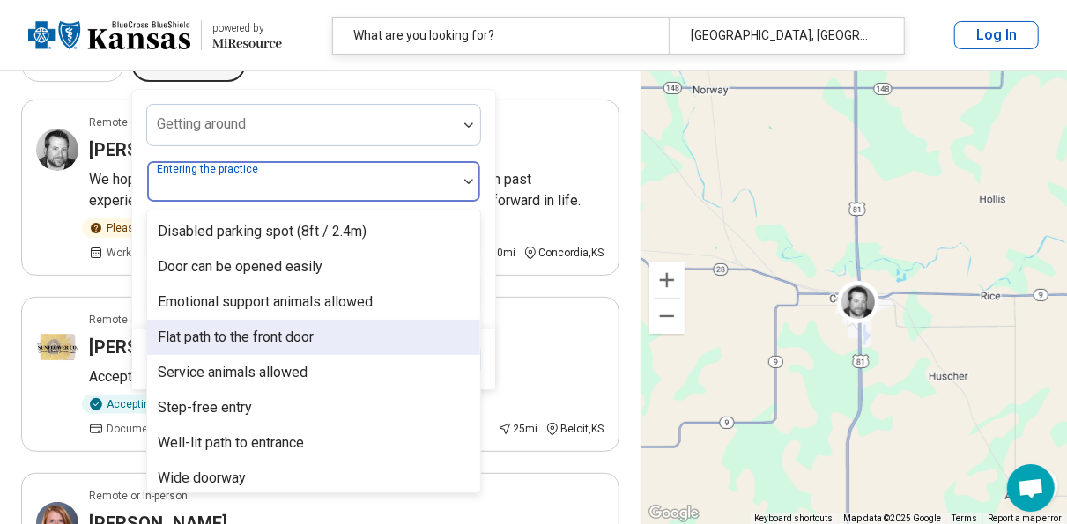
scroll to position [7, 0]
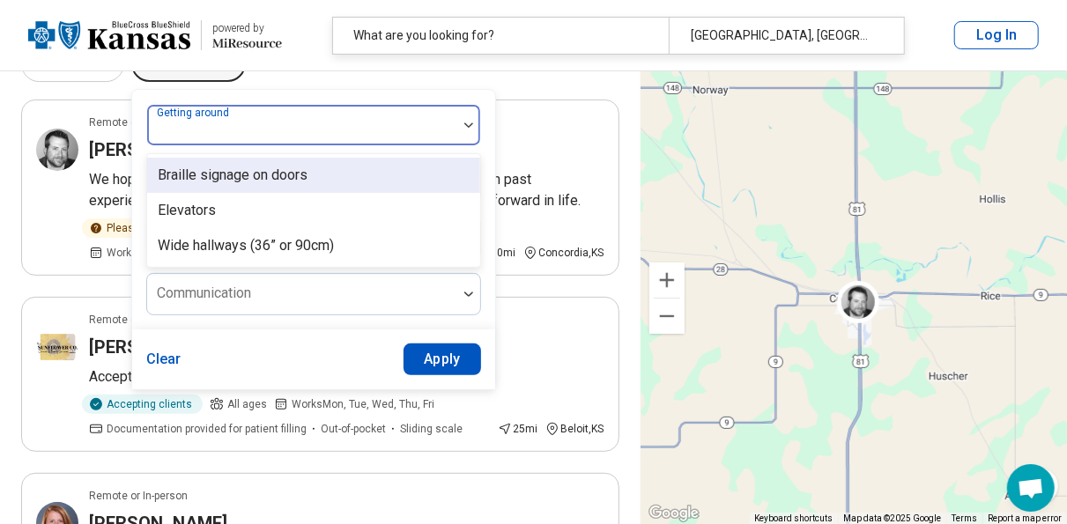
click at [458, 135] on div at bounding box center [468, 125] width 23 height 41
click at [573, 74] on div "Specialty 96 Payment Availability 1 Identity preferences Amenities Accessibilit…" at bounding box center [320, 42] width 598 height 85
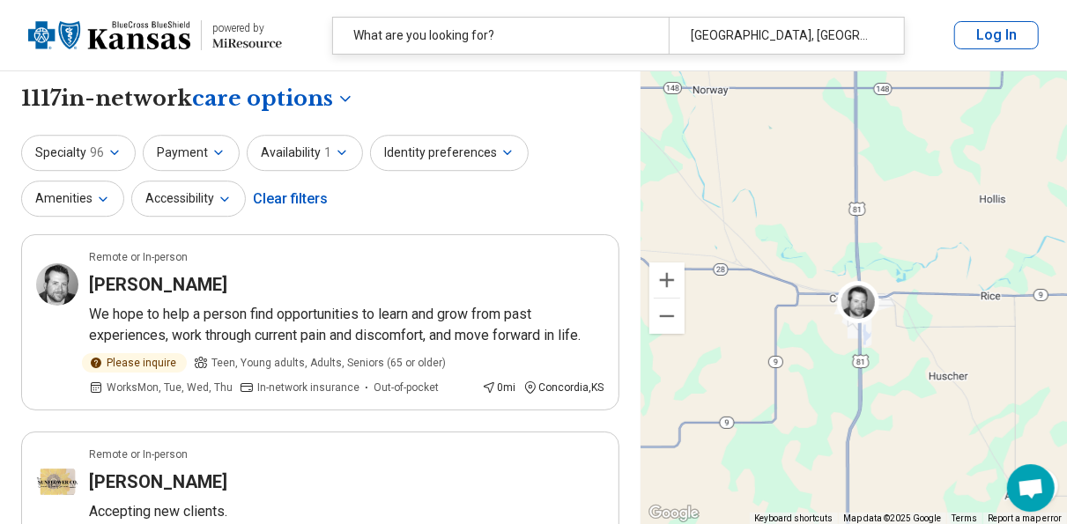
scroll to position [0, 0]
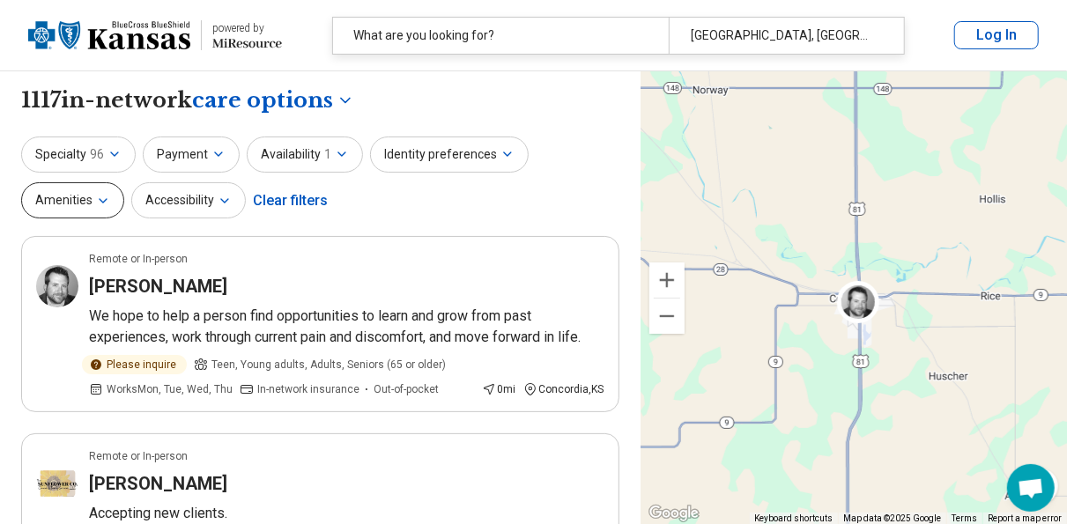
click at [108, 196] on button "Amenities" at bounding box center [72, 200] width 103 height 36
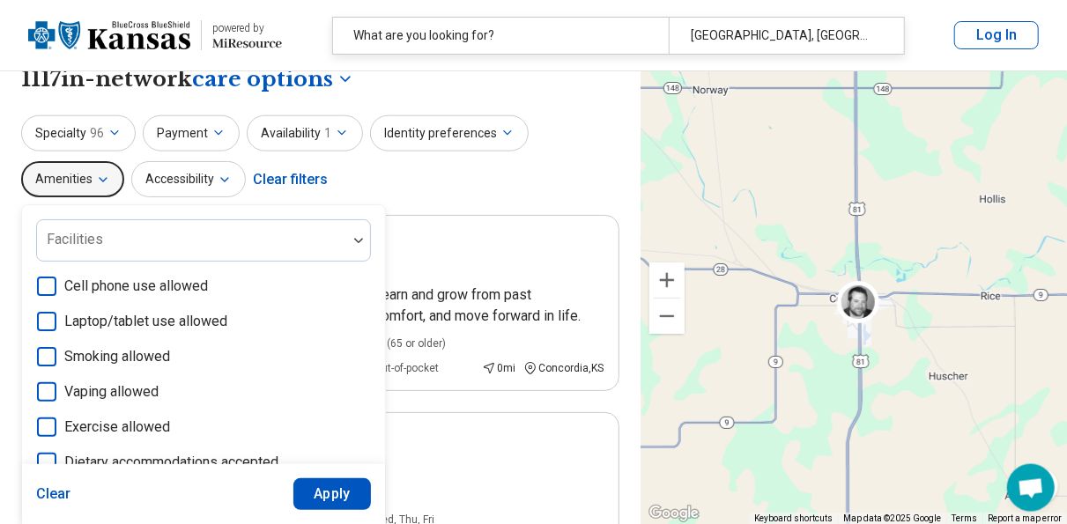
scroll to position [17, 0]
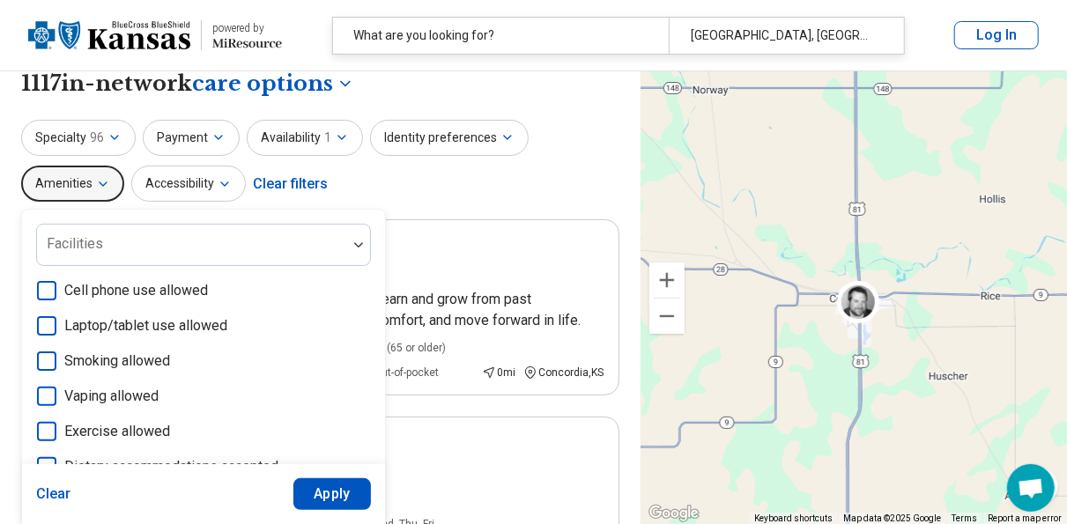
click at [455, 166] on div "Specialty 96 Payment Availability 1 Identity preferences Amenities Facilities C…" at bounding box center [320, 162] width 598 height 85
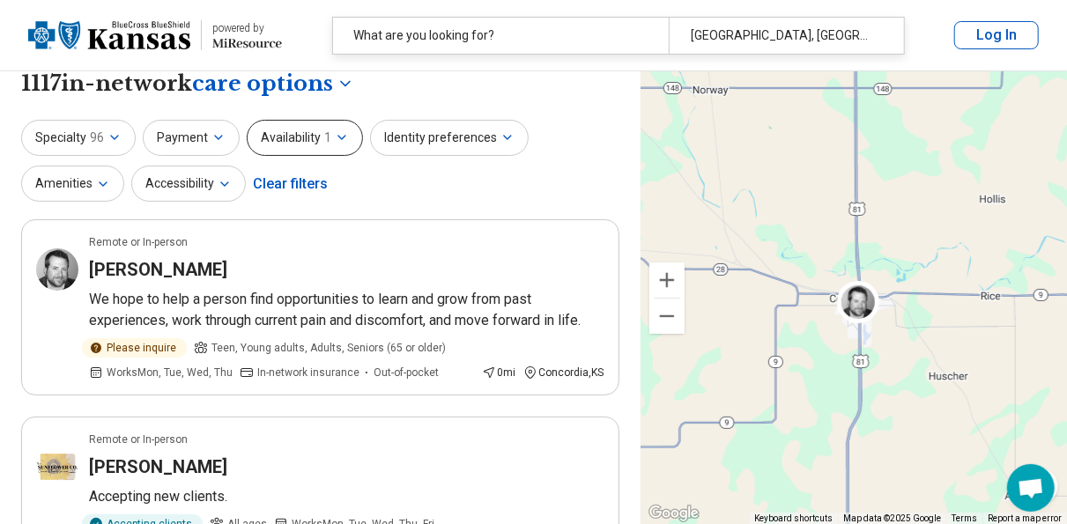
click at [343, 144] on button "Availability 1" at bounding box center [305, 138] width 116 height 36
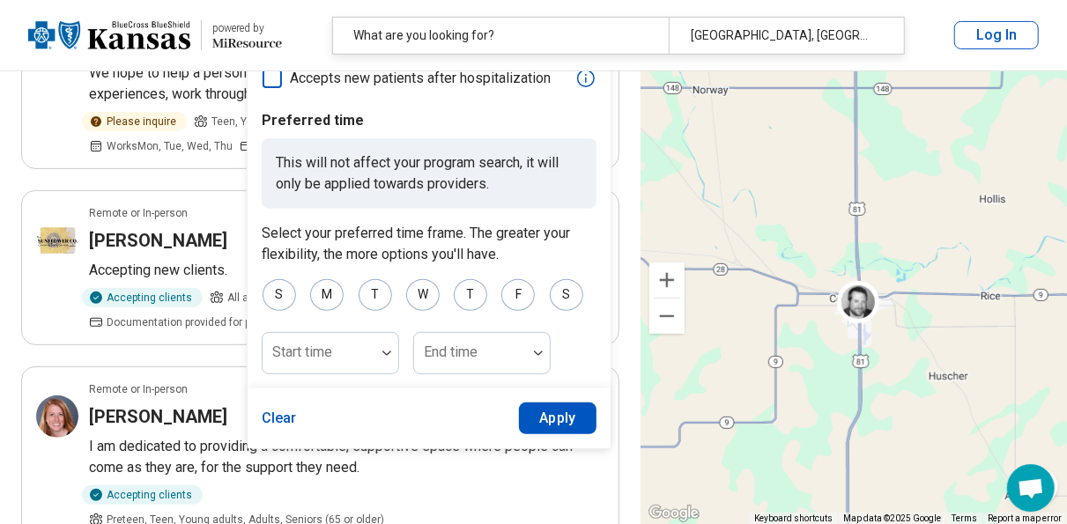
scroll to position [264, 0]
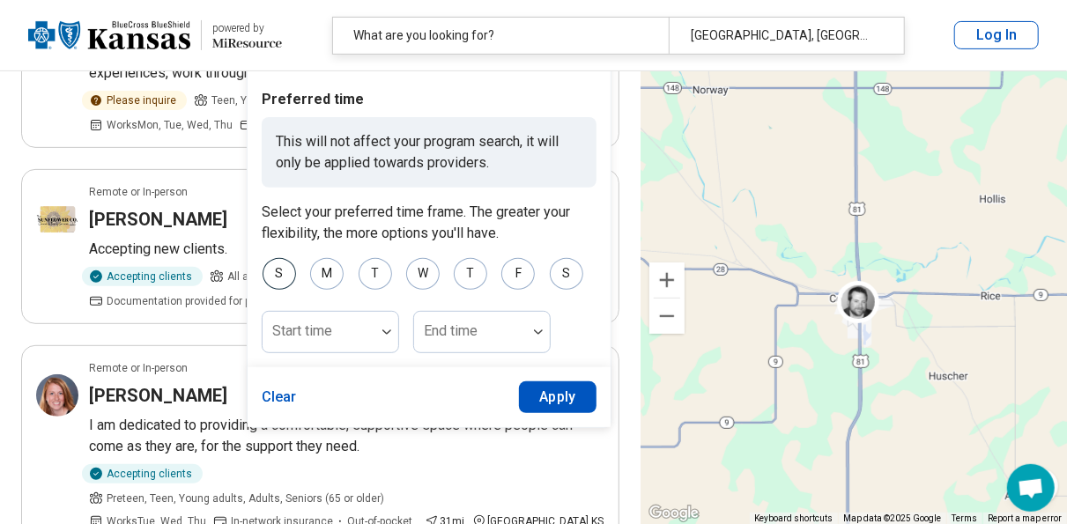
click at [274, 270] on div "S" at bounding box center [278, 274] width 33 height 32
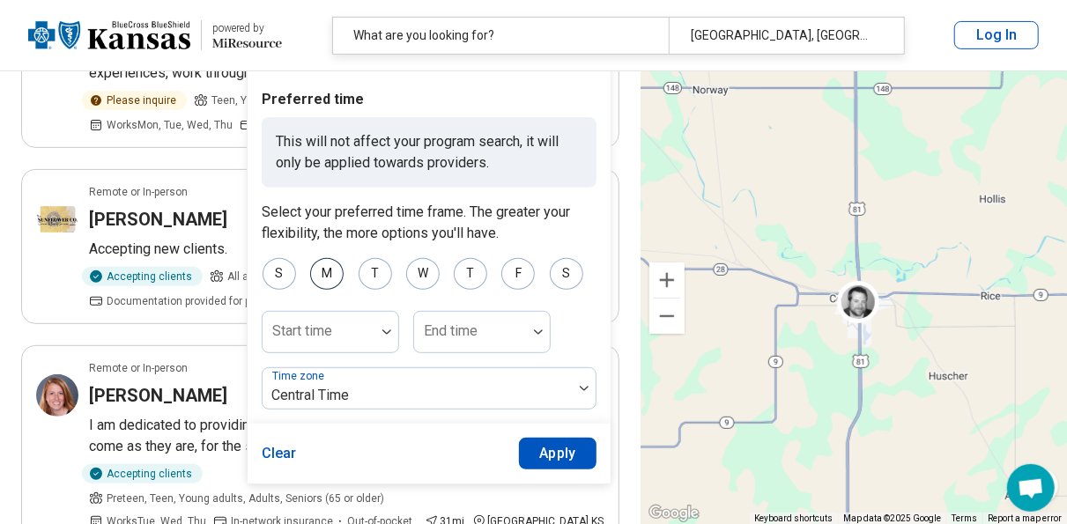
click at [321, 279] on div "M" at bounding box center [326, 274] width 33 height 32
click at [382, 275] on div "T" at bounding box center [374, 274] width 33 height 32
click at [425, 279] on div "W" at bounding box center [422, 274] width 33 height 32
click at [468, 281] on div "T" at bounding box center [470, 274] width 33 height 32
click at [518, 277] on div "F" at bounding box center [517, 274] width 33 height 32
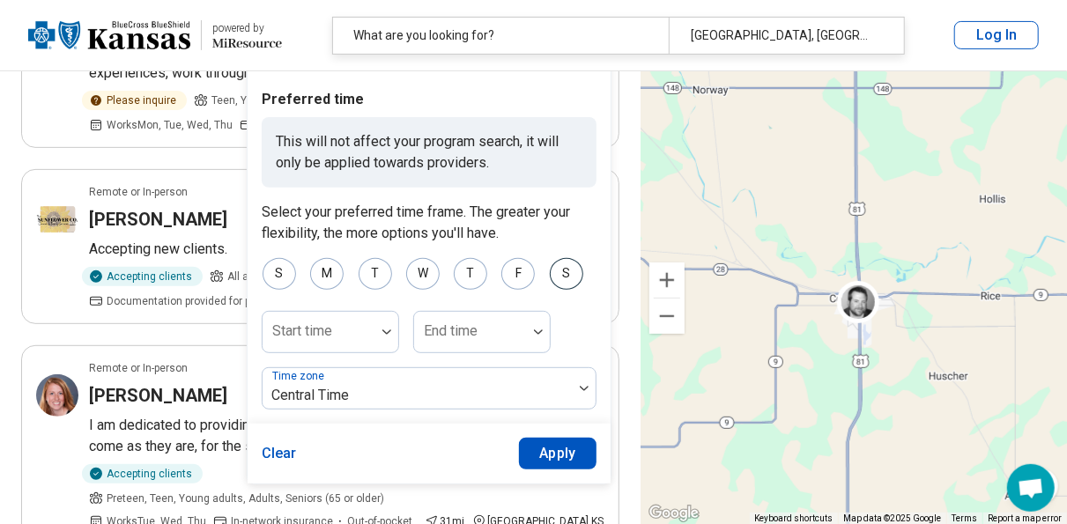
click at [570, 279] on div "S" at bounding box center [566, 274] width 33 height 32
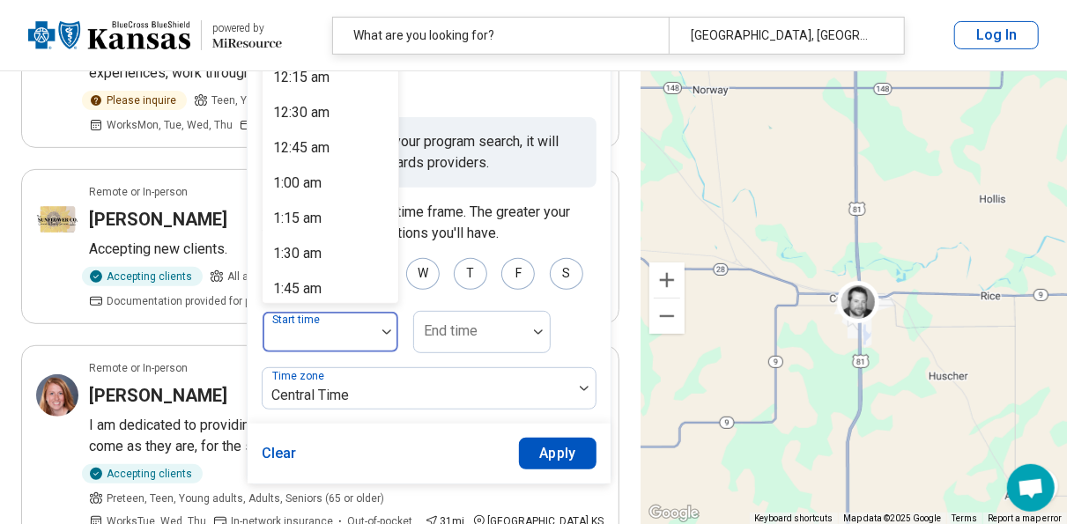
click at [385, 329] on img at bounding box center [386, 331] width 9 height 5
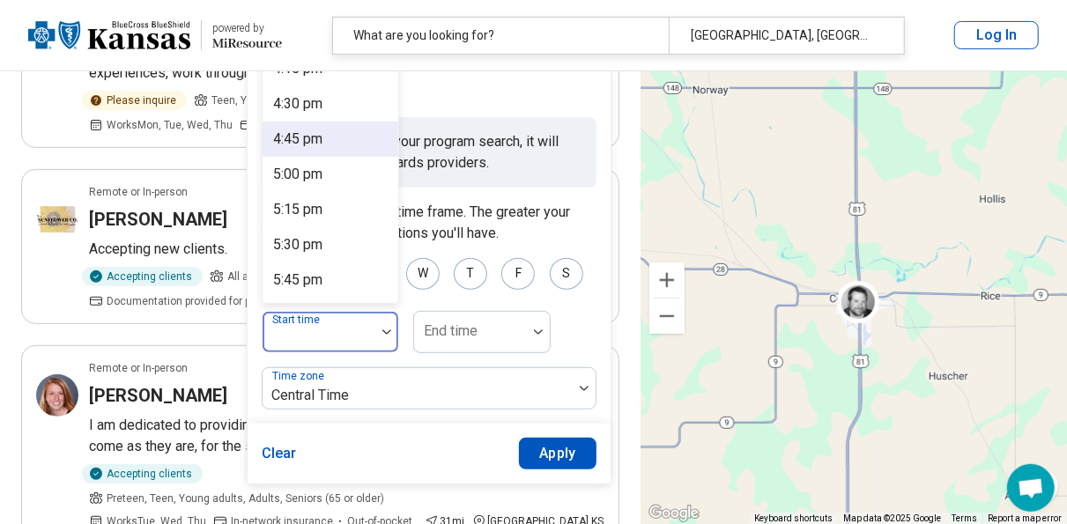
scroll to position [2294, 0]
click at [334, 151] on div "5:00 pm" at bounding box center [330, 143] width 136 height 35
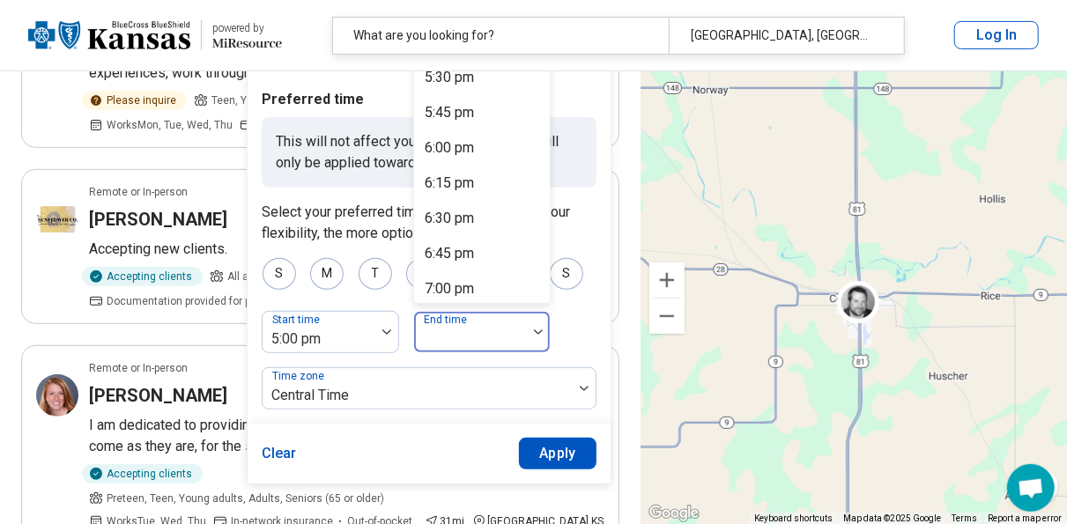
click at [534, 332] on img at bounding box center [538, 331] width 9 height 5
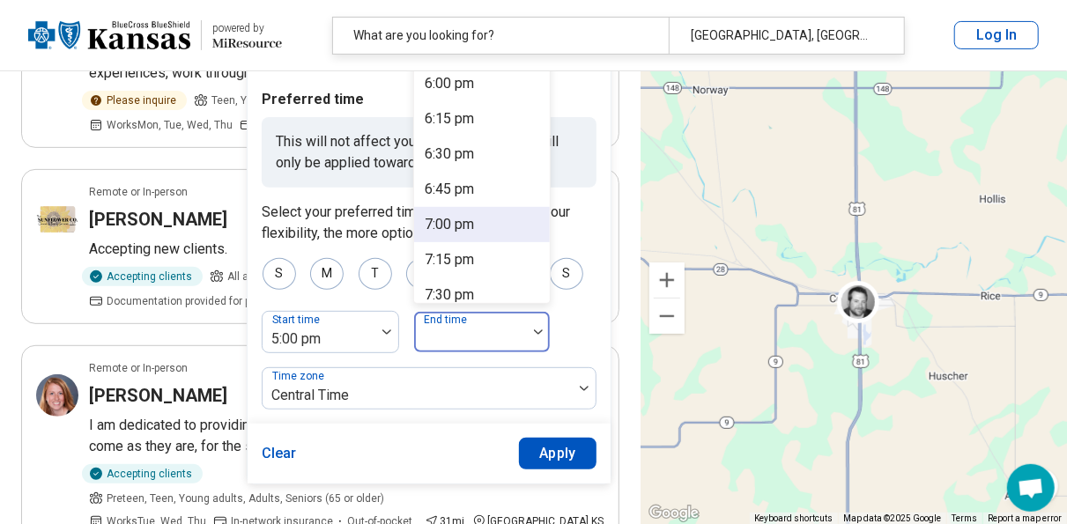
scroll to position [65, 0]
click at [469, 235] on div "7:00 pm" at bounding box center [482, 223] width 136 height 35
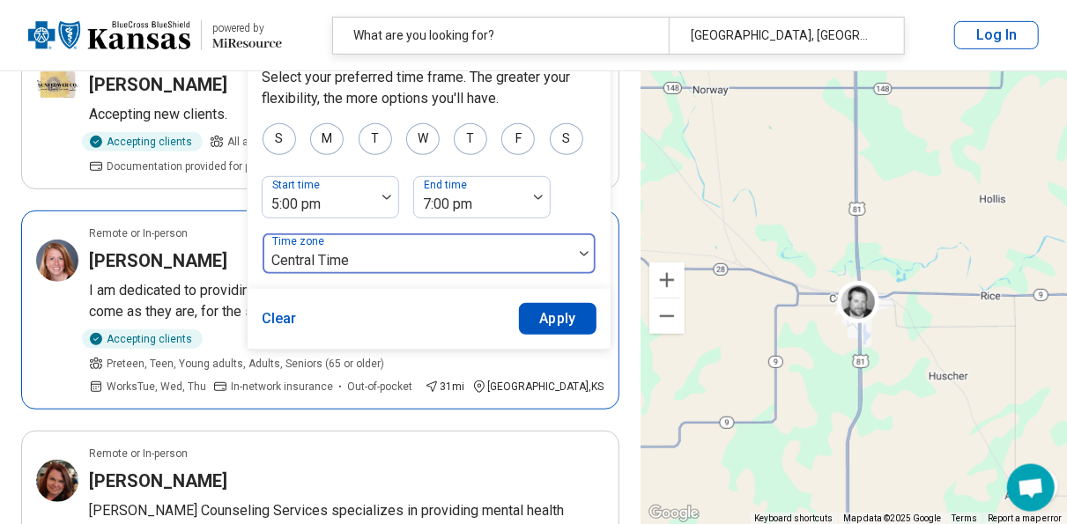
scroll to position [425, 0]
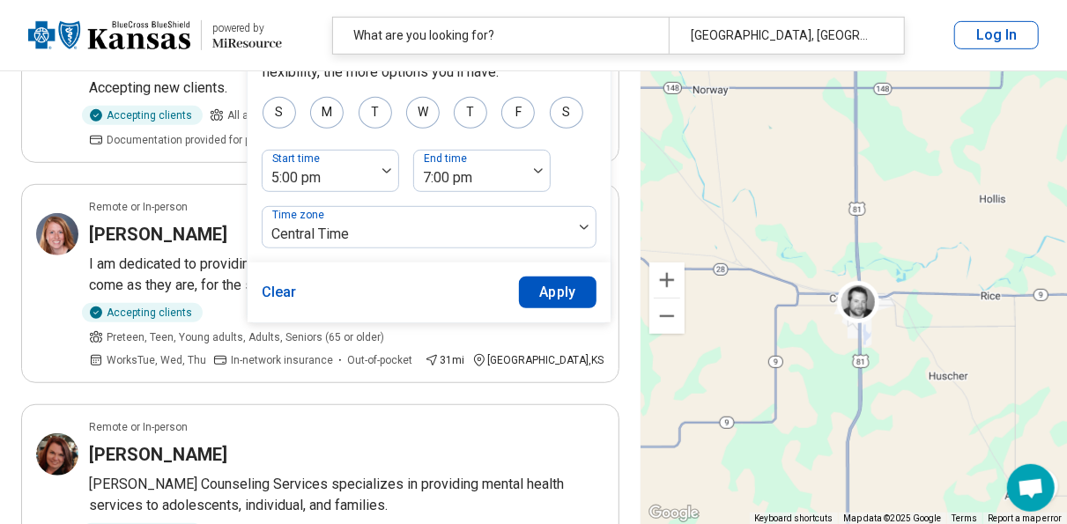
click at [540, 286] on button "Apply" at bounding box center [558, 293] width 78 height 32
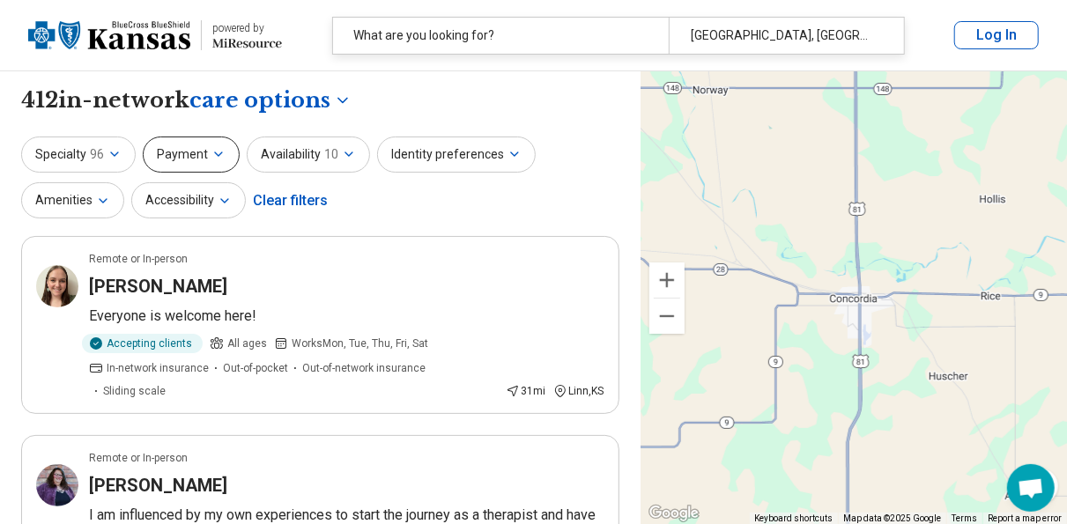
click at [211, 156] on icon "button" at bounding box center [218, 154] width 14 height 14
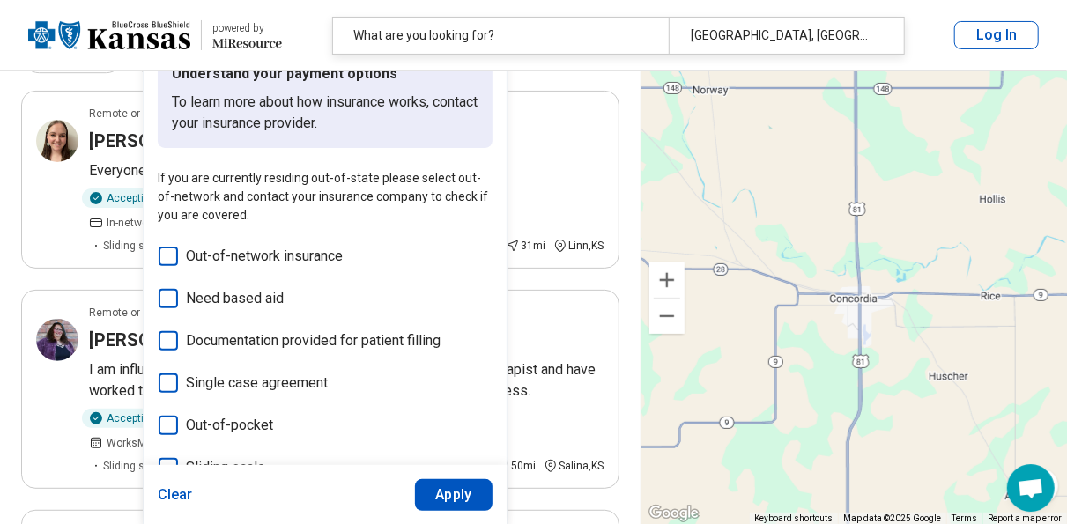
scroll to position [129, 0]
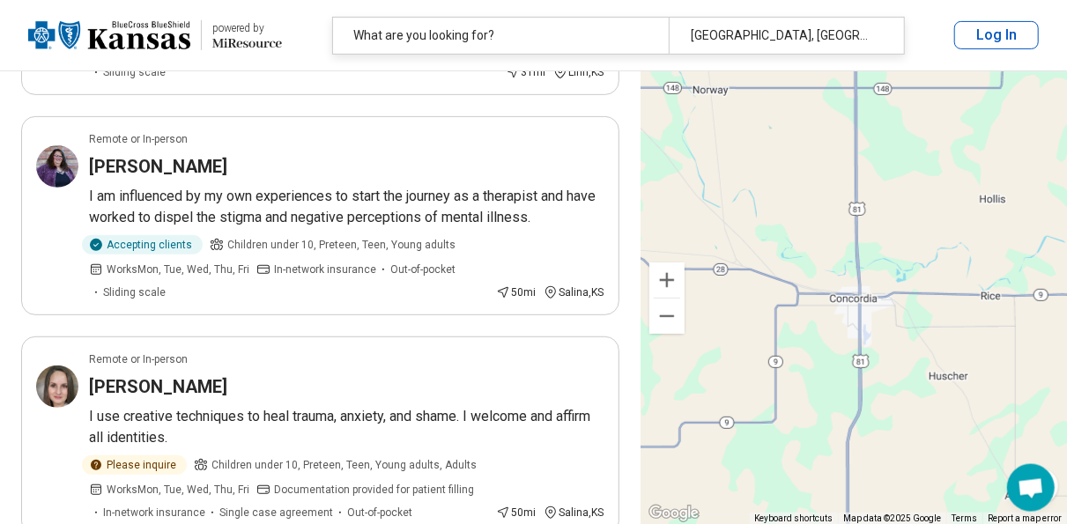
scroll to position [0, 0]
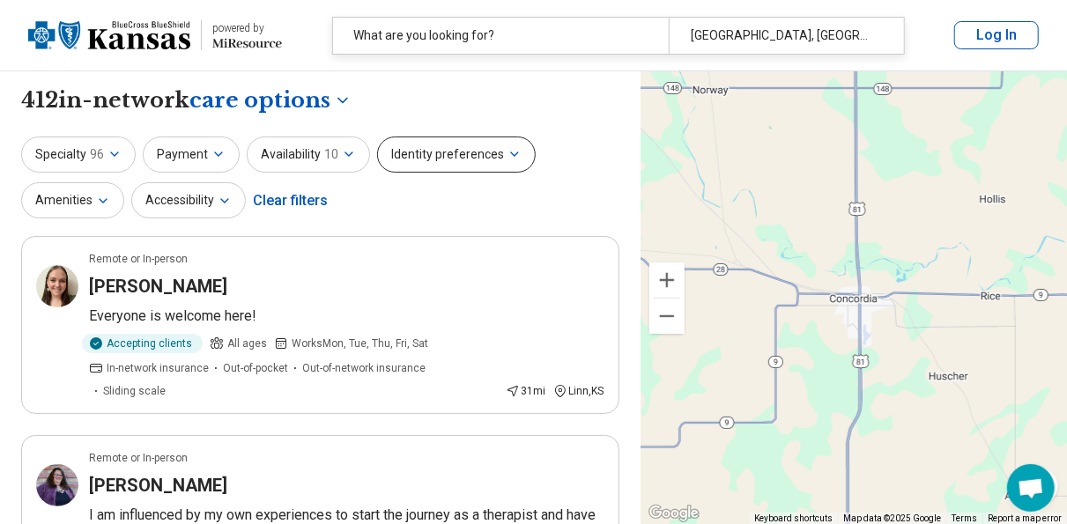
click at [498, 159] on button "Identity preferences" at bounding box center [456, 155] width 159 height 36
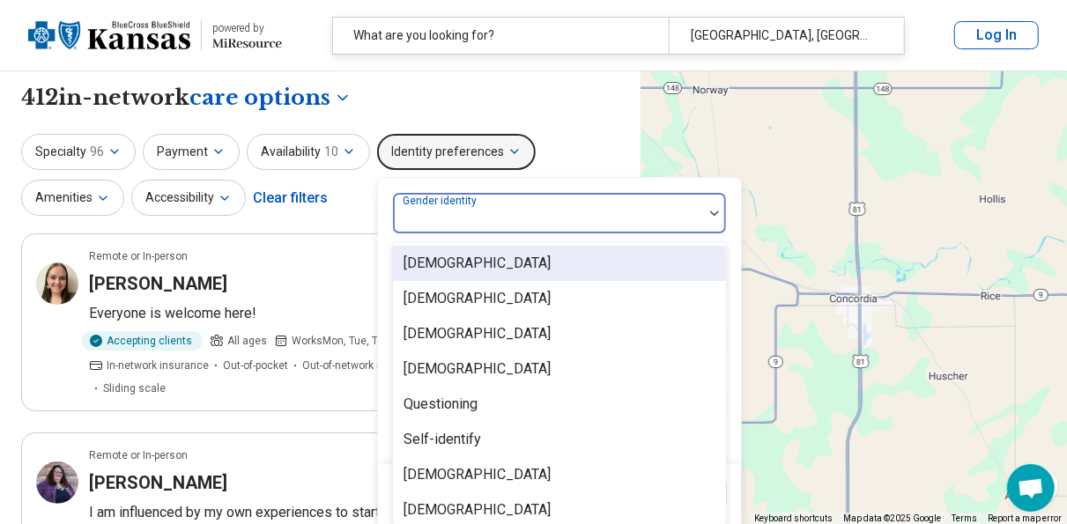
click at [657, 218] on div at bounding box center [548, 220] width 296 height 25
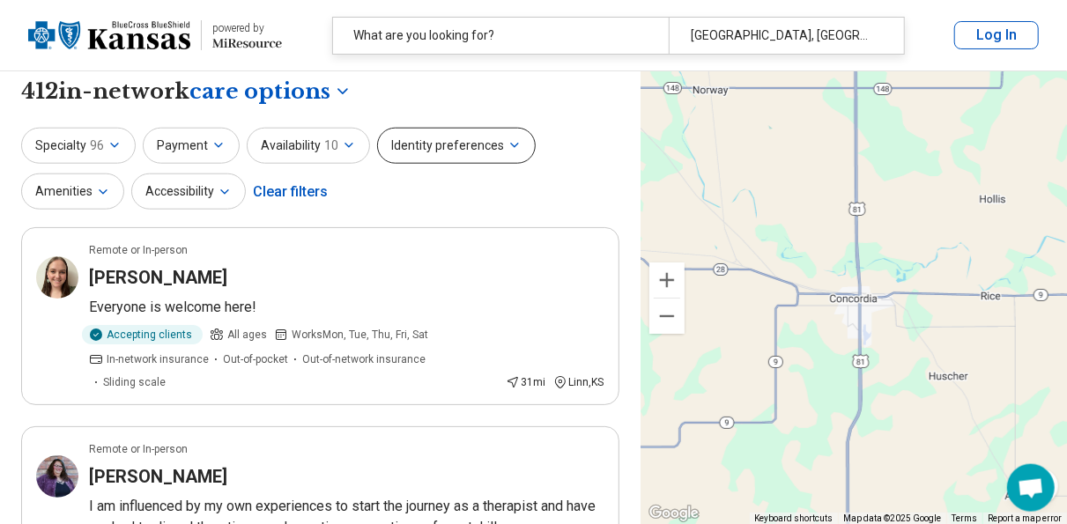
click at [503, 137] on button "Identity preferences" at bounding box center [456, 146] width 159 height 36
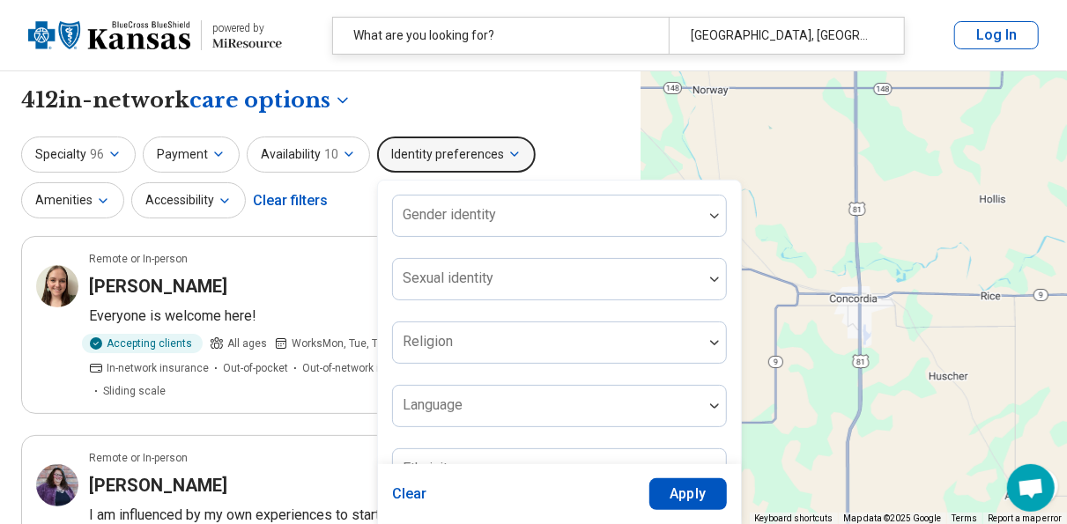
click at [617, 112] on div "**********" at bounding box center [320, 100] width 598 height 30
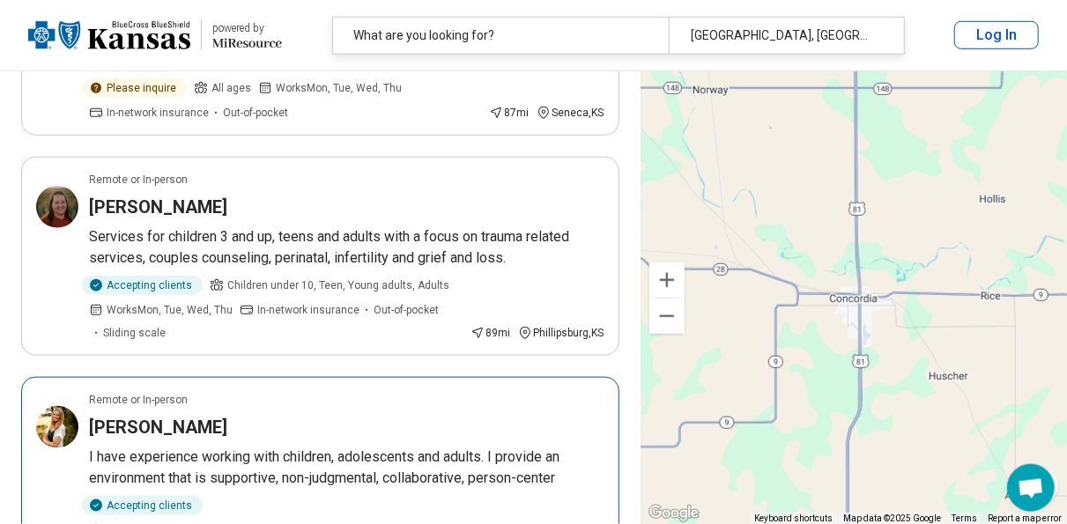
scroll to position [3800, 0]
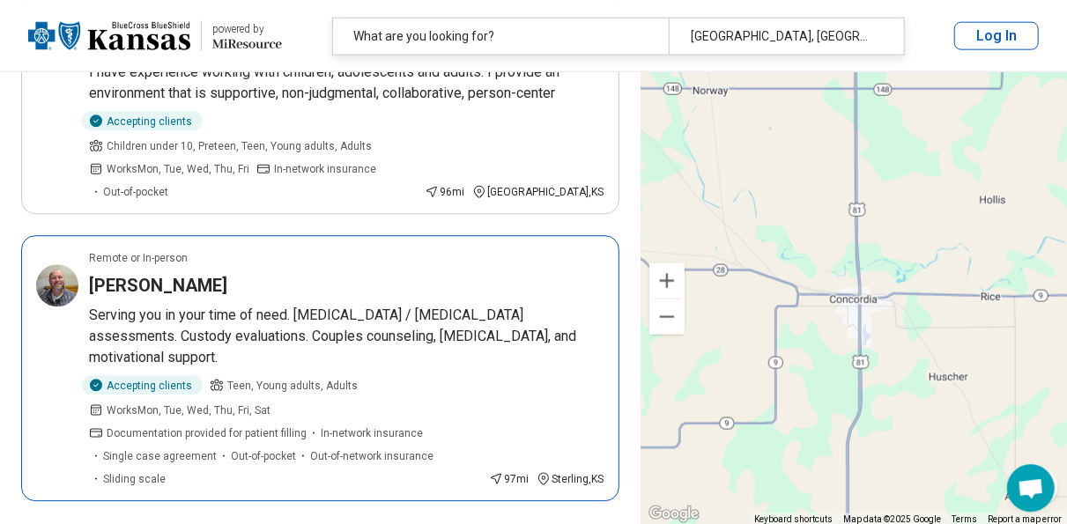
scroll to position [4186, 0]
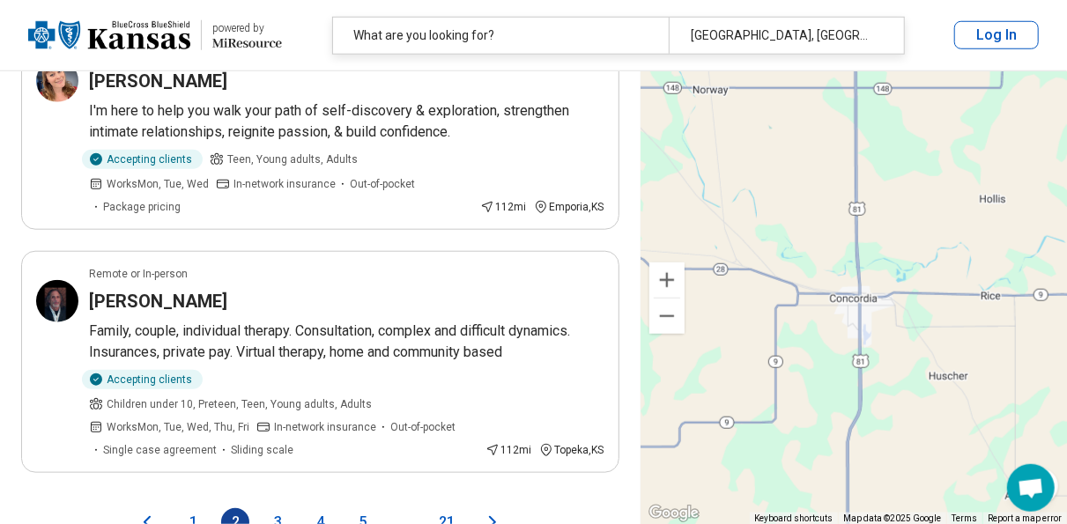
scroll to position [3937, 0]
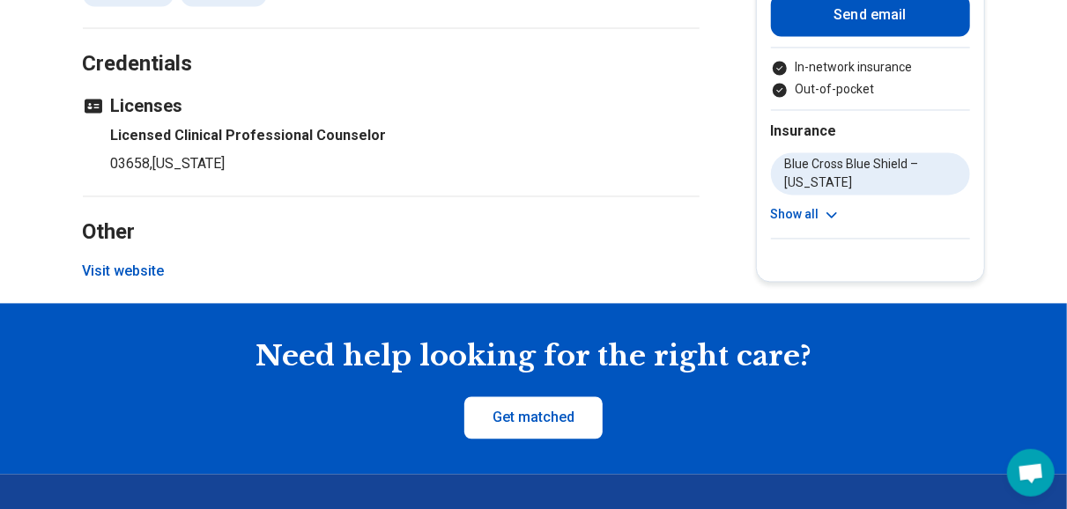
scroll to position [1594, 0]
